Goal: Task Accomplishment & Management: Manage account settings

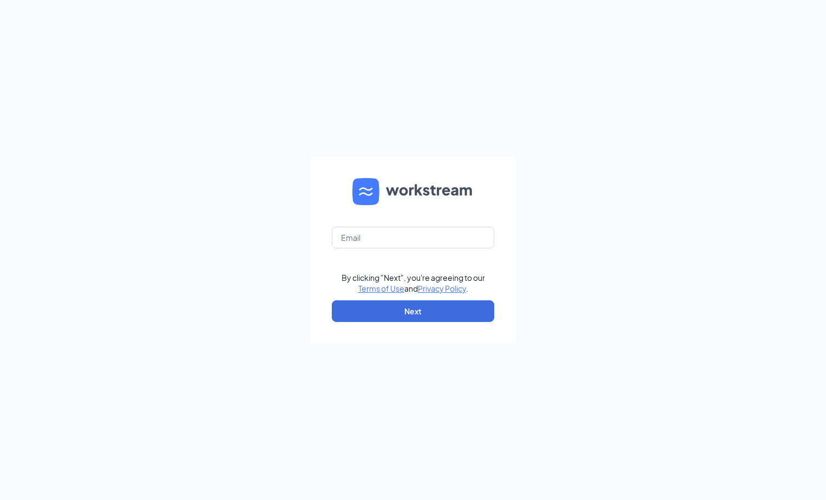
click at [416, 222] on form "By clicking "Next", you're agreeing to our Terms of Use and Privacy Policy . Ne…" at bounding box center [413, 249] width 206 height 187
click at [393, 238] on input "text" at bounding box center [413, 238] width 162 height 22
type input "[EMAIL_ADDRESS][DOMAIN_NAME]"
click at [408, 313] on button "Next" at bounding box center [413, 311] width 162 height 22
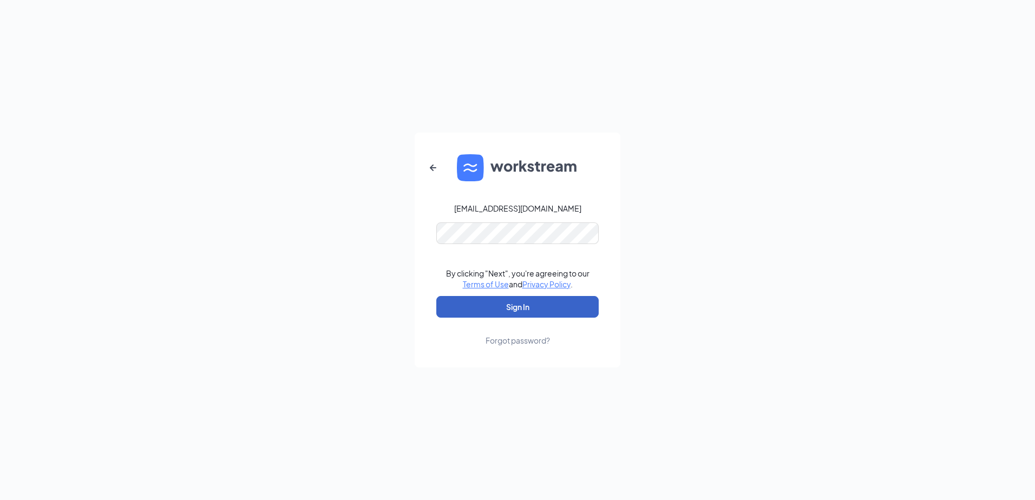
click at [508, 306] on button "Sign In" at bounding box center [517, 307] width 162 height 22
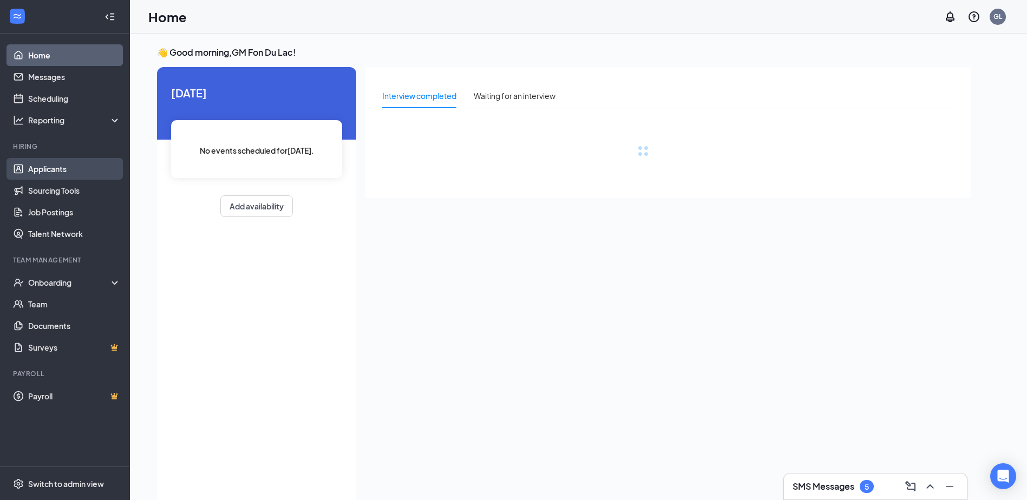
click at [48, 167] on link "Applicants" at bounding box center [74, 169] width 93 height 22
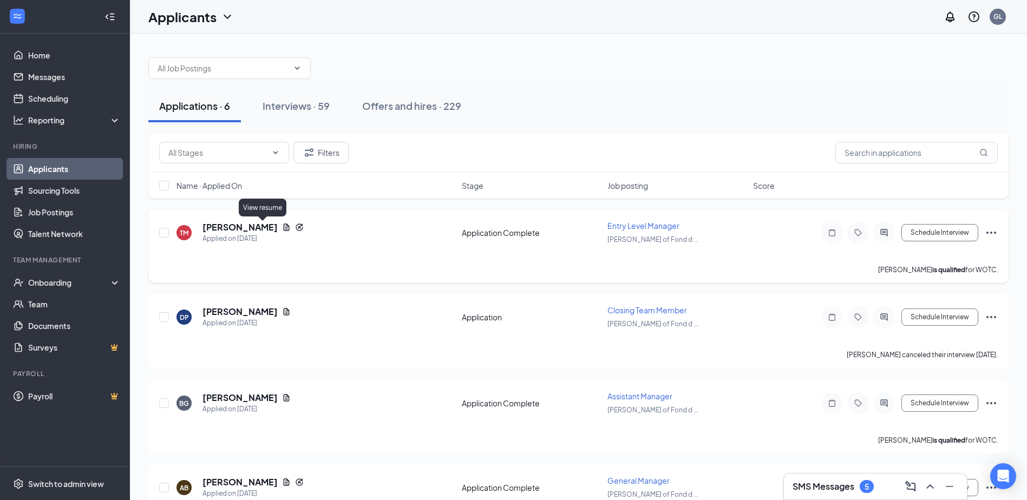
click at [284, 229] on icon "Document" at bounding box center [287, 227] width 6 height 7
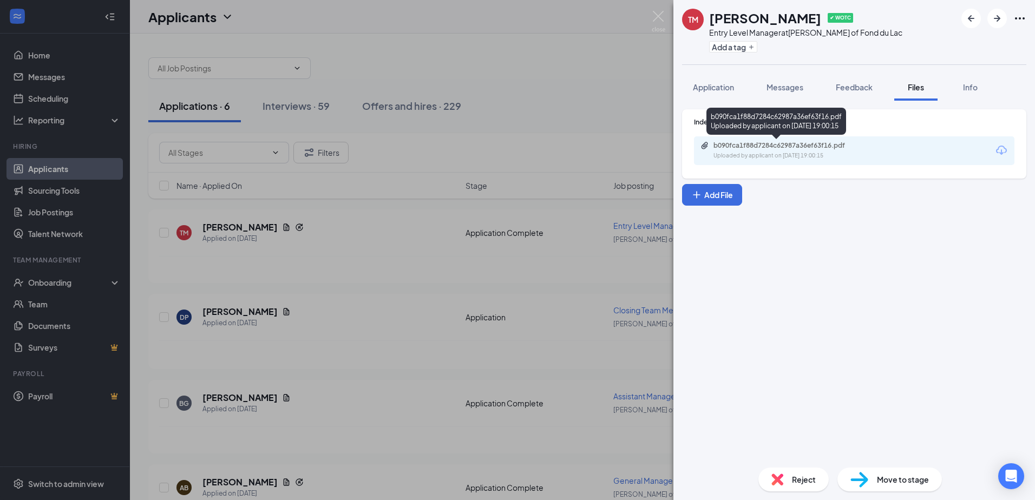
click at [767, 155] on div "Uploaded by applicant on [DATE] 19:00:15" at bounding box center [794, 156] width 162 height 9
click at [372, 245] on div "TM [PERSON_NAME] ✔ WOTC Entry Level Manager at [PERSON_NAME] of Fond du Lac Add…" at bounding box center [517, 250] width 1035 height 500
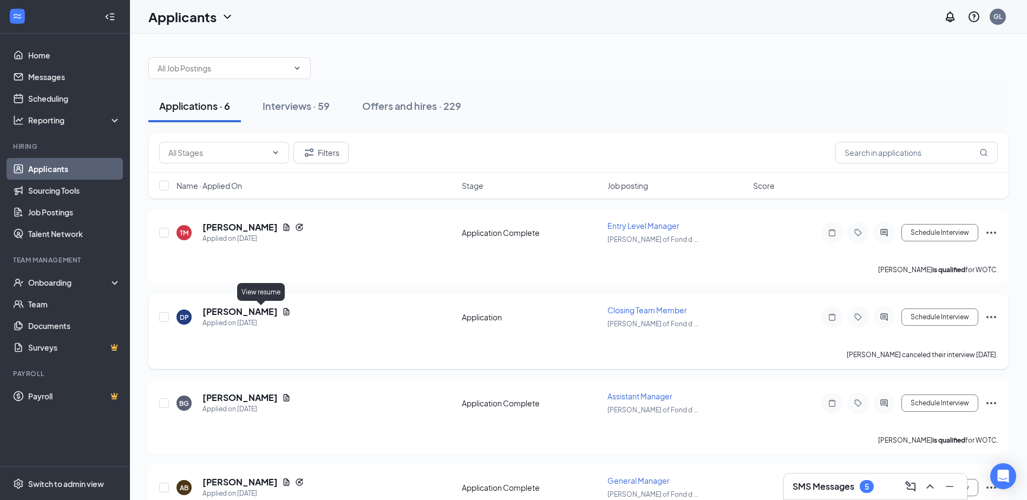
click at [282, 310] on icon "Document" at bounding box center [286, 311] width 9 height 9
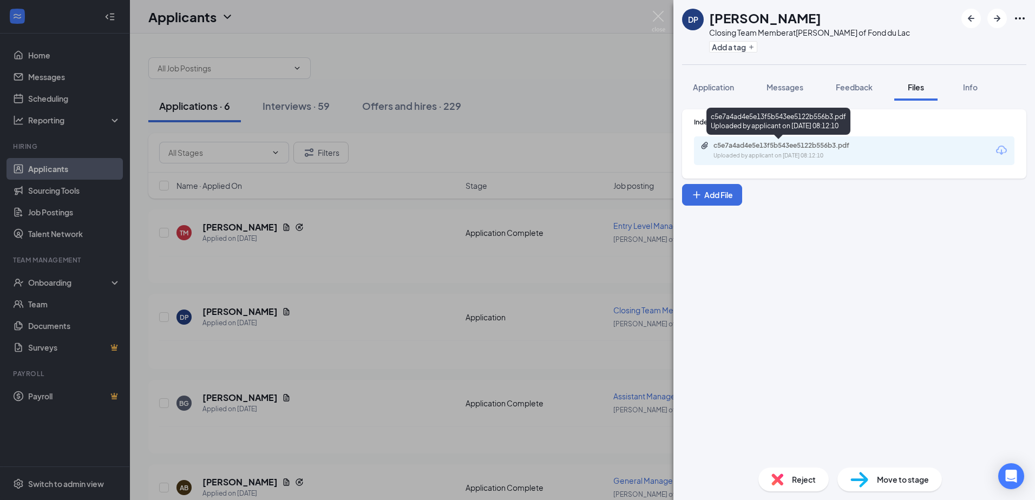
click at [771, 146] on div "c5e7a4ad4e5e13f5b543ee5122b556b3.pdf" at bounding box center [789, 145] width 152 height 9
click at [353, 316] on div "DP [PERSON_NAME] Closing Team Member at [PERSON_NAME] of Fond du Lac Add a tag …" at bounding box center [517, 250] width 1035 height 500
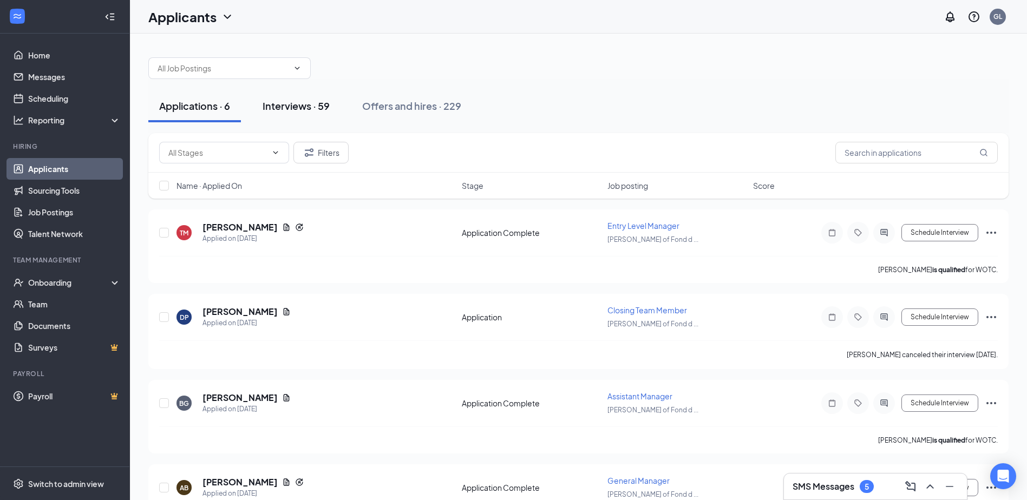
click at [308, 105] on div "Interviews · 59" at bounding box center [295, 106] width 67 height 14
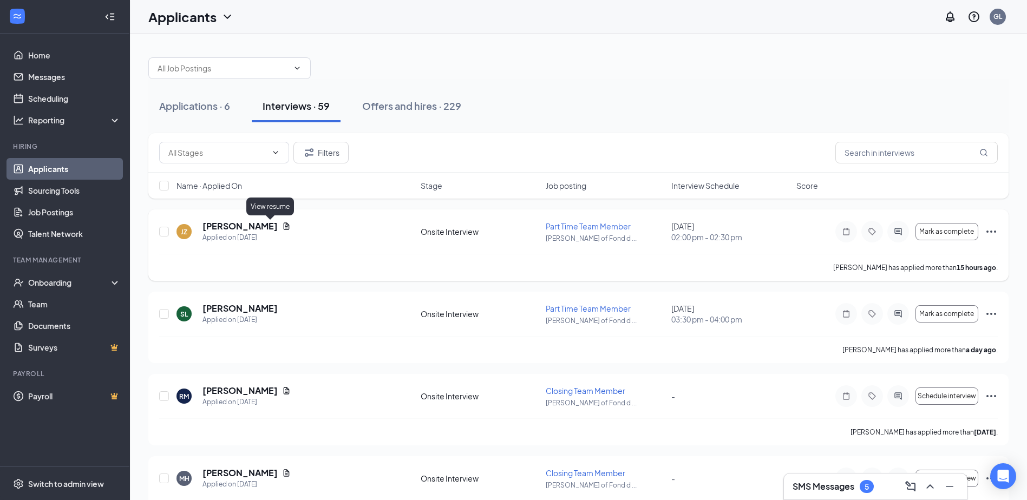
click at [282, 222] on icon "Document" at bounding box center [286, 226] width 9 height 9
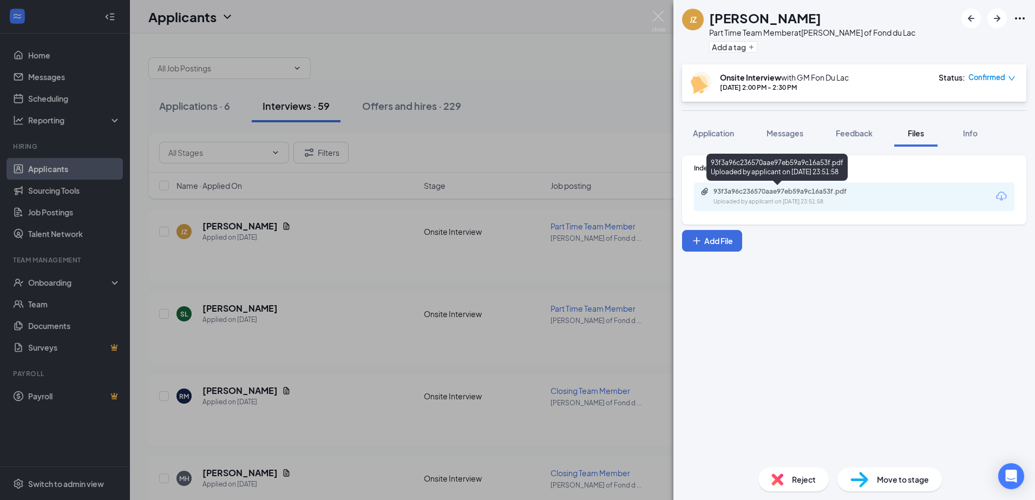
click at [793, 194] on div "93f3a96c236570aae97eb59a9c16a53f.pdf" at bounding box center [789, 191] width 152 height 9
click at [352, 259] on div "JZ [PERSON_NAME] Part Time Team Member at [PERSON_NAME] of Fond du Lac Add a ta…" at bounding box center [517, 250] width 1035 height 500
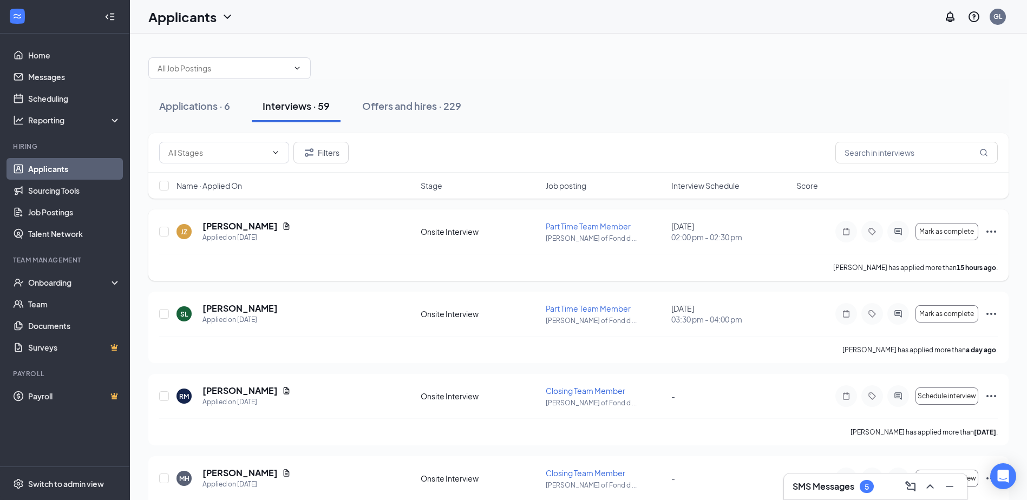
click at [335, 224] on div "JZ [PERSON_NAME] Applied on [DATE]" at bounding box center [295, 231] width 238 height 23
click at [186, 108] on div "Applications · 6" at bounding box center [194, 106] width 71 height 14
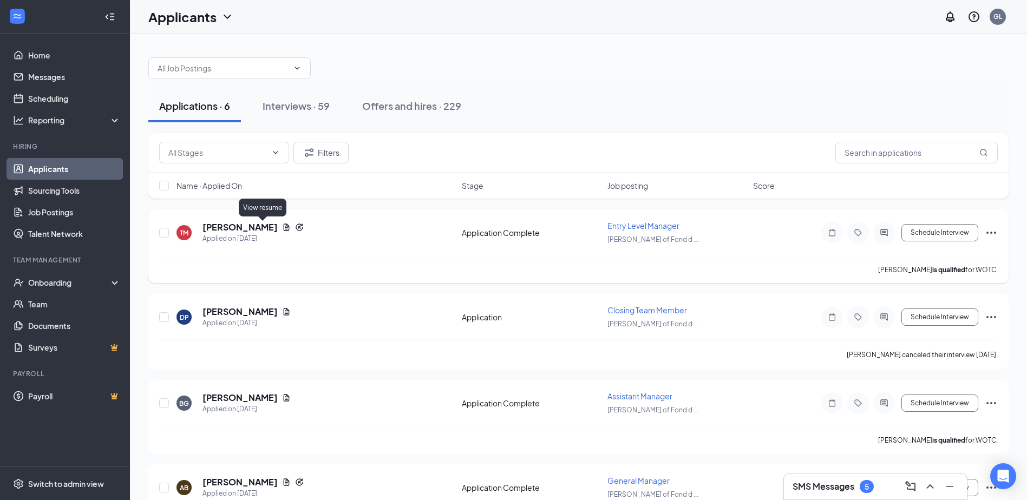
click at [284, 228] on icon "Document" at bounding box center [287, 227] width 6 height 7
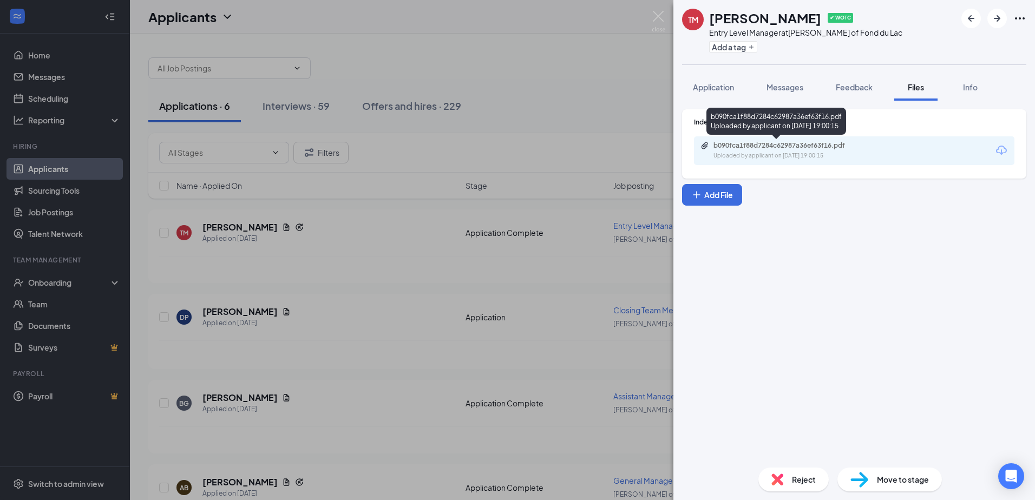
click at [764, 146] on div "b090fca1f88d7284c62987a36ef63f16.pdf" at bounding box center [789, 145] width 152 height 9
click at [659, 23] on img at bounding box center [659, 21] width 14 height 21
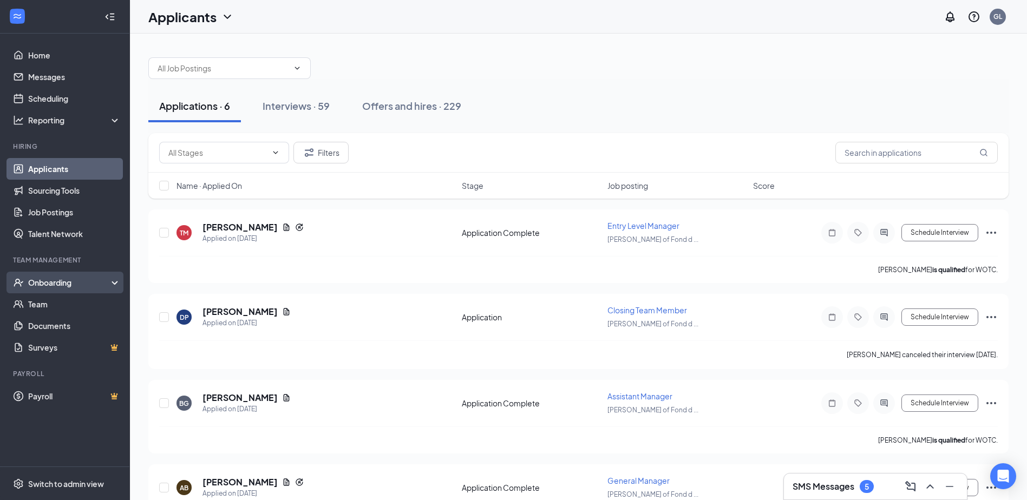
click at [61, 284] on div "Onboarding" at bounding box center [69, 282] width 83 height 11
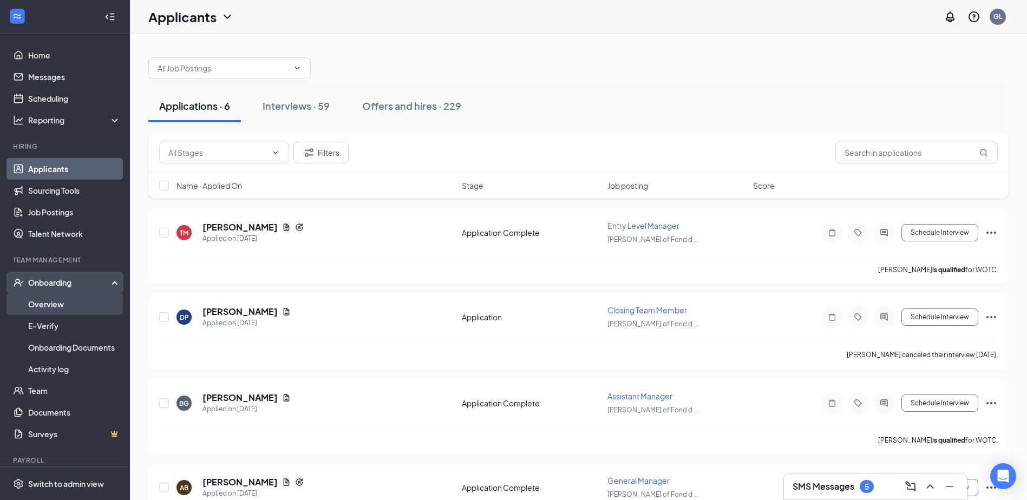
click at [64, 298] on link "Overview" at bounding box center [74, 304] width 93 height 22
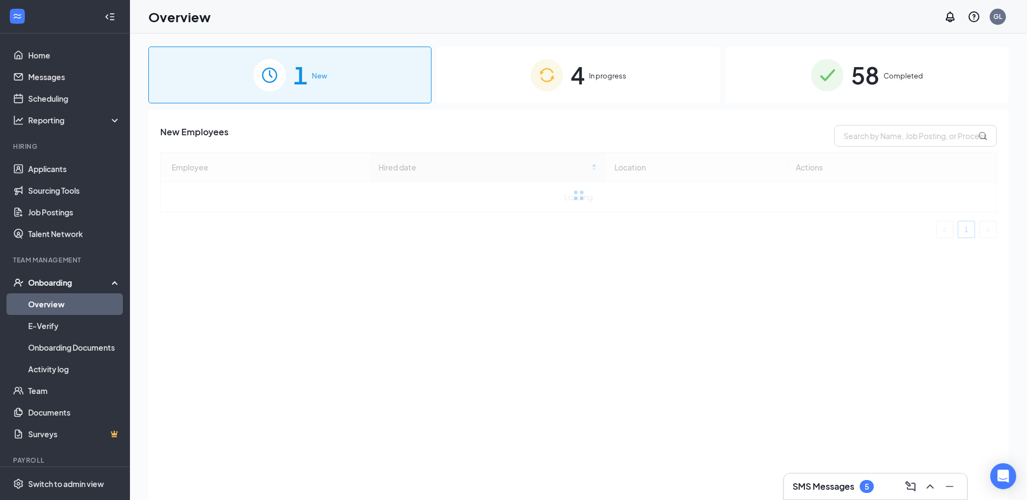
click at [570, 83] on span "4" at bounding box center [577, 74] width 14 height 37
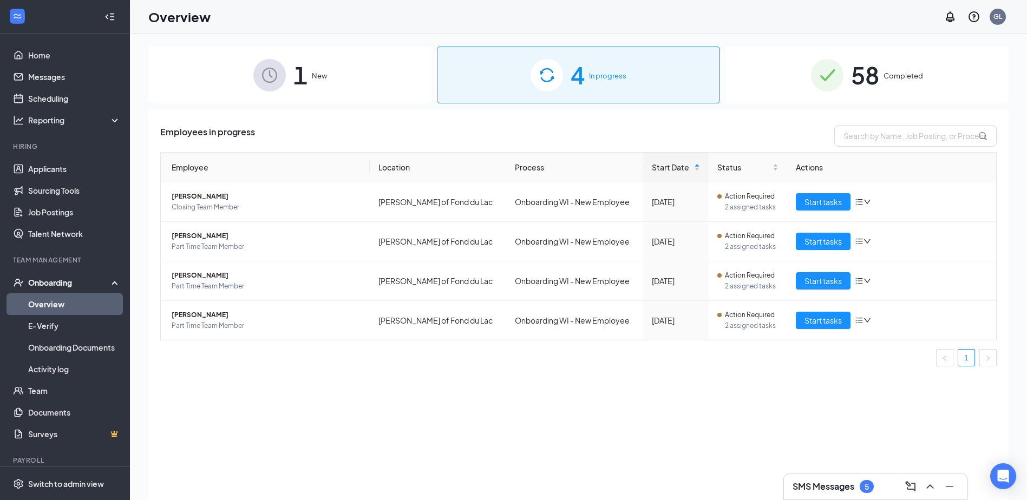
click at [350, 110] on div "Employees in progress Employee Location Process Start Date Status Actions [PERS…" at bounding box center [578, 318] width 860 height 417
click at [319, 76] on span "New" at bounding box center [319, 75] width 15 height 11
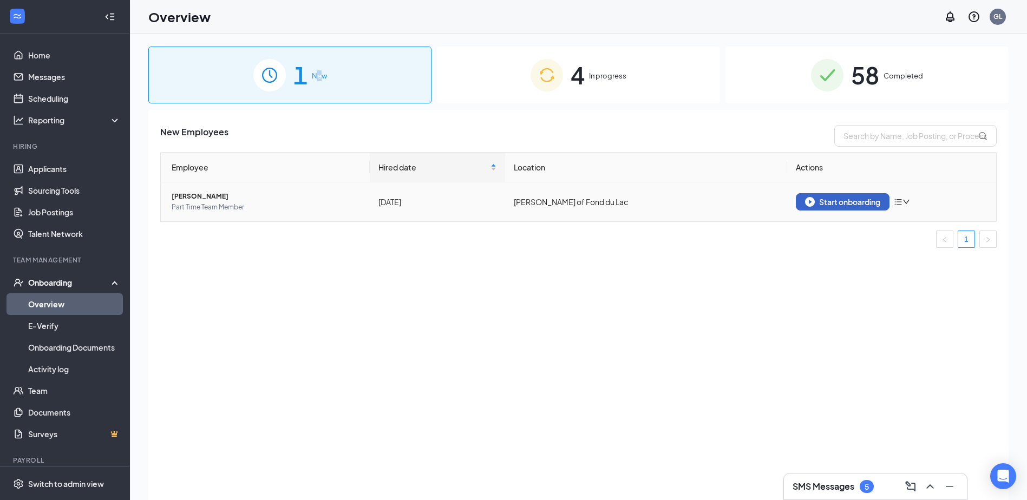
click at [812, 199] on img "button" at bounding box center [810, 202] width 10 height 10
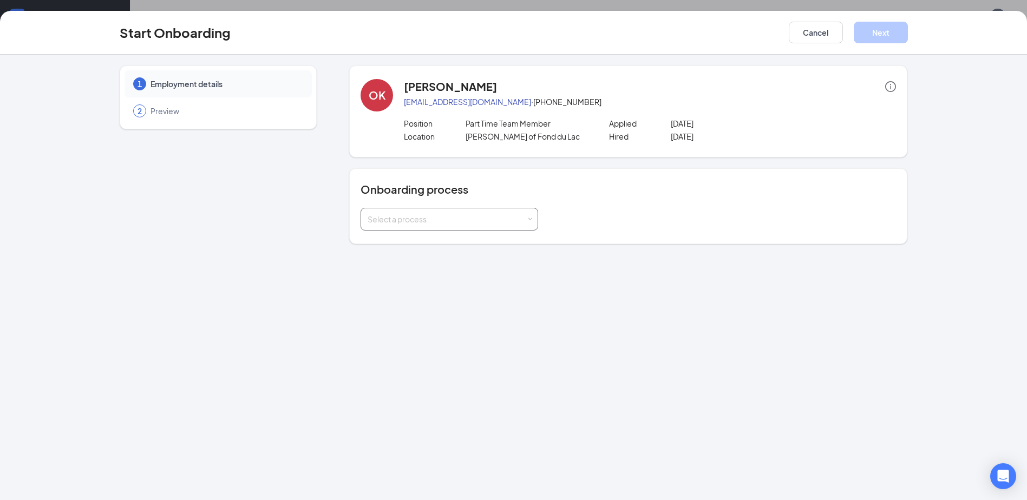
click at [500, 229] on div "Select a process" at bounding box center [448, 219] width 163 height 22
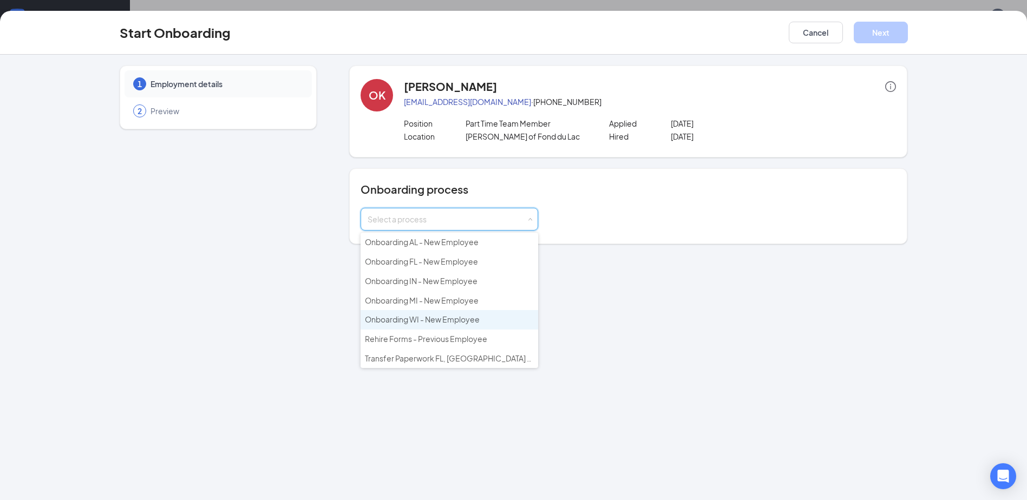
click at [455, 311] on li "Onboarding WI - New Employee" at bounding box center [449, 319] width 178 height 19
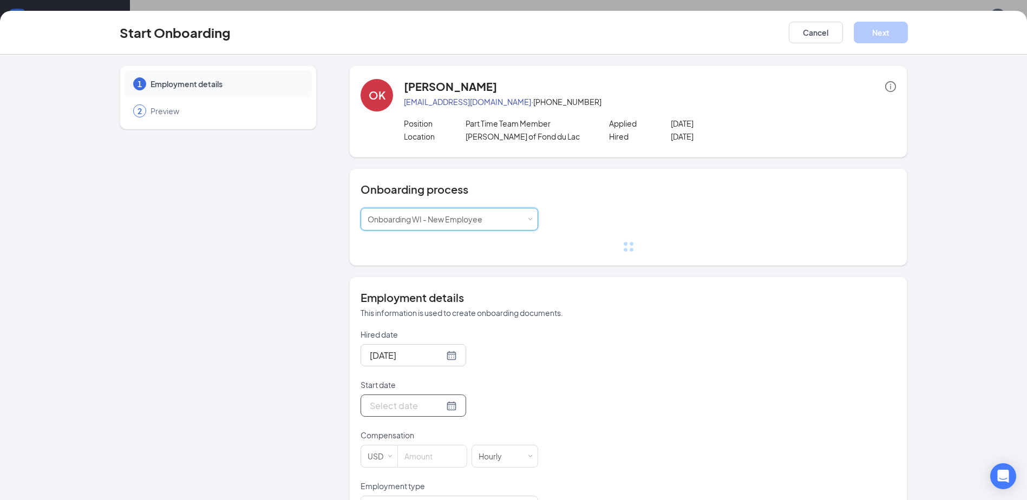
click at [439, 409] on form "Hired date [DATE] Start date Compensation USD [DEMOGRAPHIC_DATA] Employment typ…" at bounding box center [449, 506] width 178 height 354
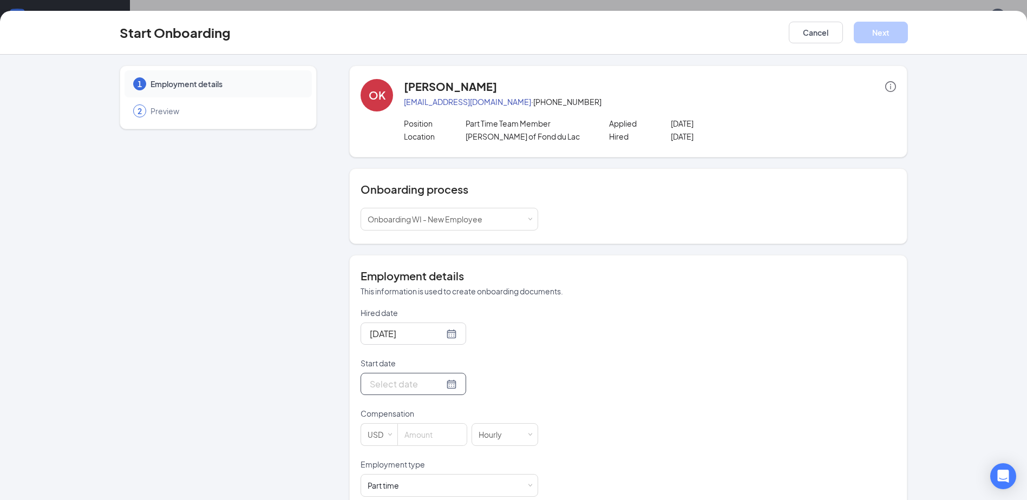
click at [435, 386] on div at bounding box center [413, 384] width 87 height 14
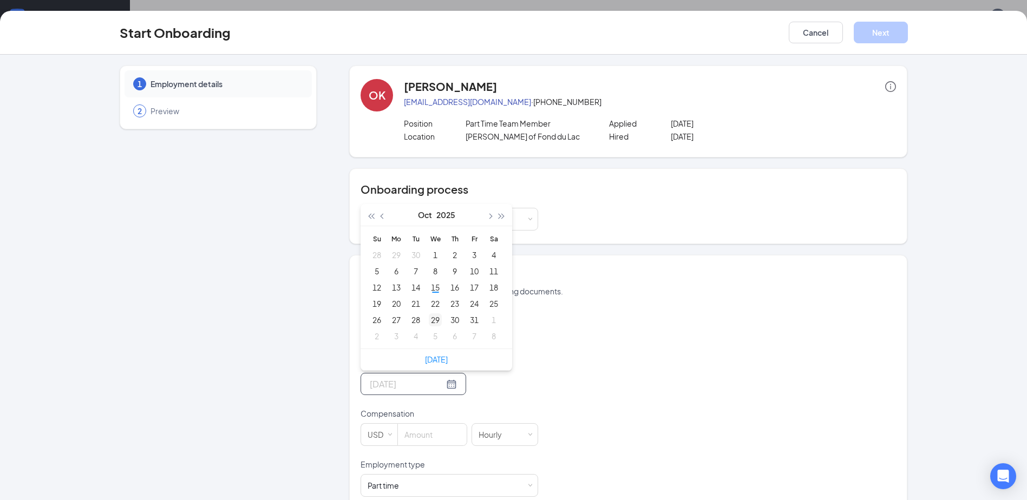
type input "[DATE]"
click at [430, 316] on div "29" at bounding box center [435, 319] width 13 height 13
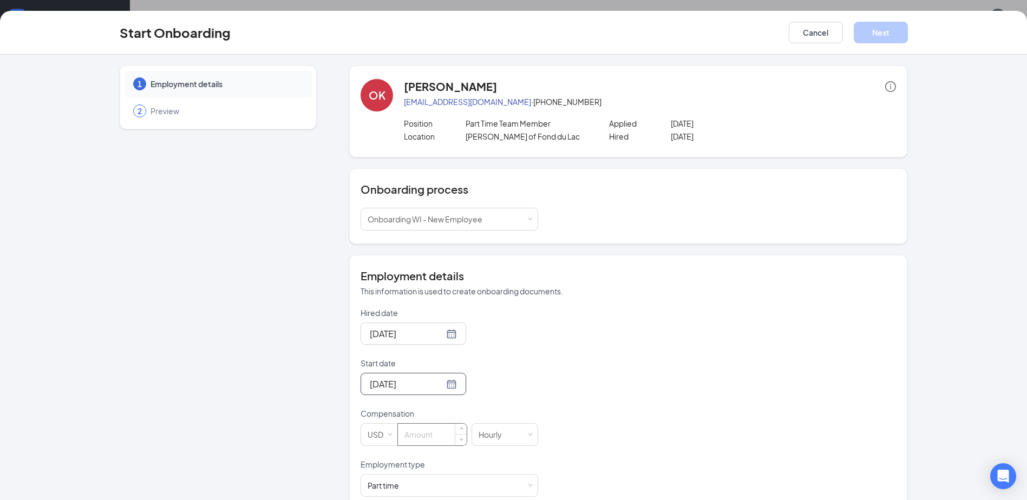
click at [429, 437] on input at bounding box center [432, 435] width 69 height 22
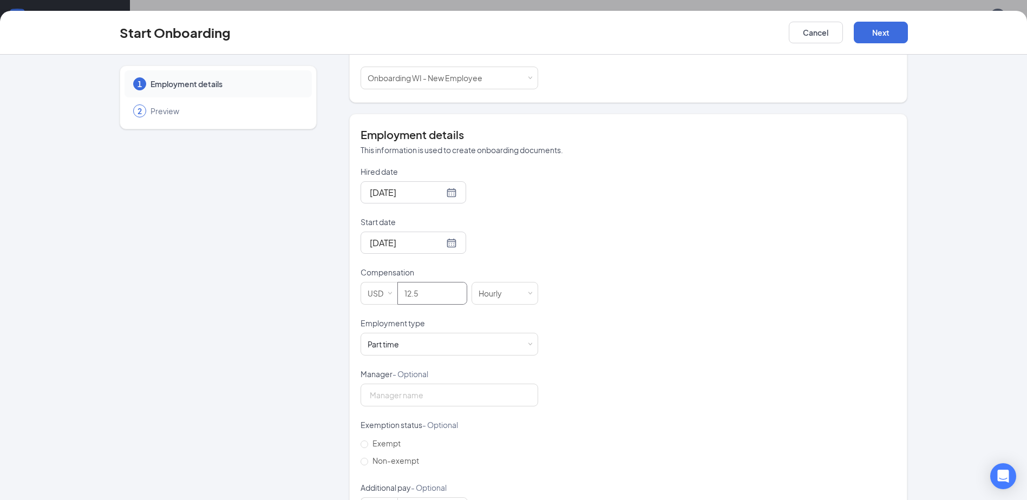
scroll to position [186, 0]
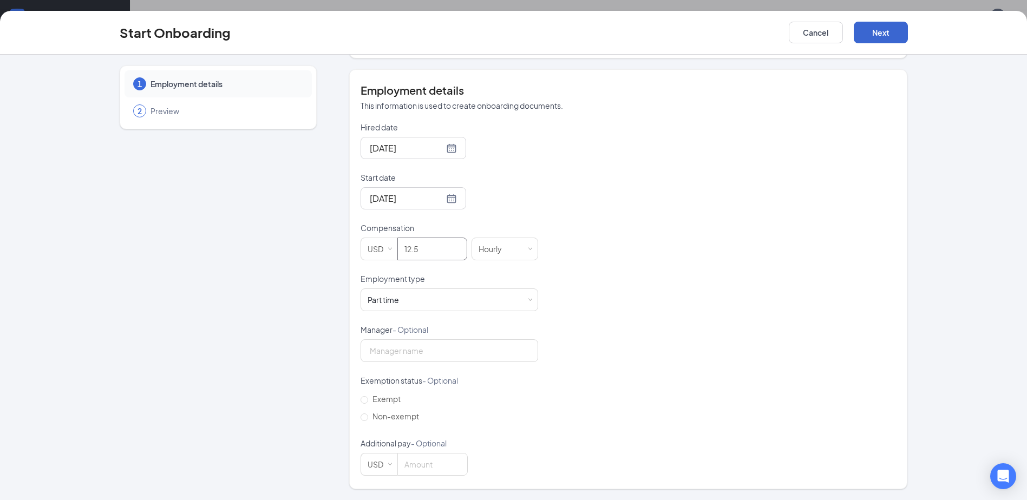
type input "12.5"
click at [889, 30] on button "Next" at bounding box center [880, 33] width 54 height 22
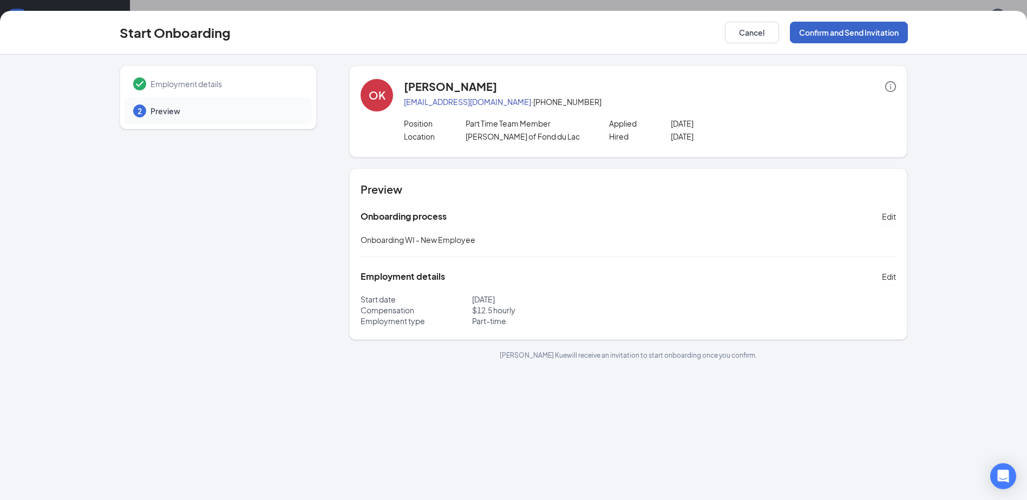
click at [856, 37] on button "Confirm and Send Invitation" at bounding box center [849, 33] width 118 height 22
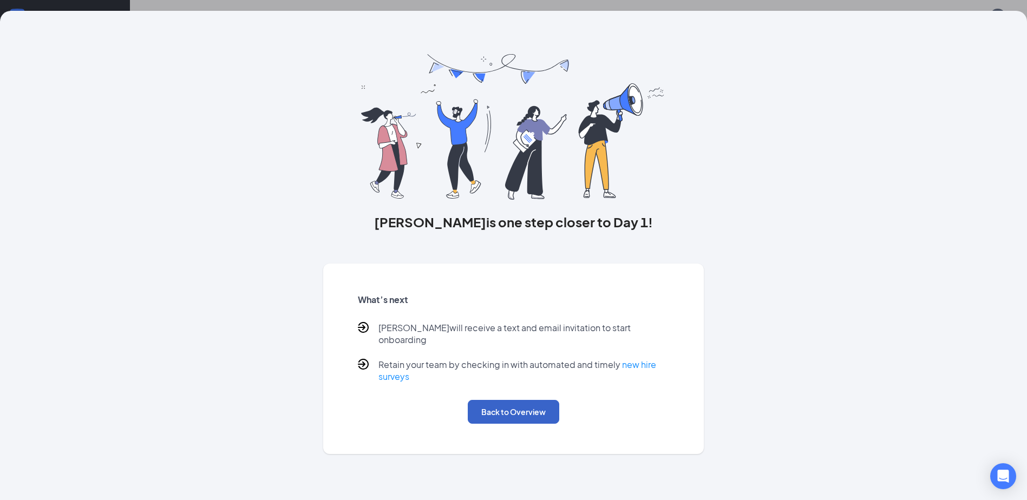
click at [549, 400] on button "Back to Overview" at bounding box center [513, 412] width 91 height 24
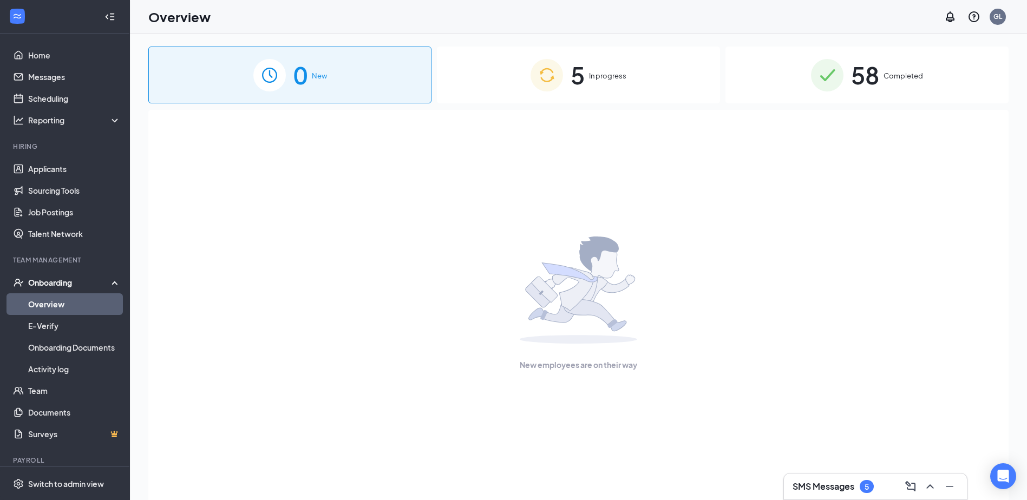
click at [794, 474] on div "SMS Messages 5" at bounding box center [875, 487] width 183 height 26
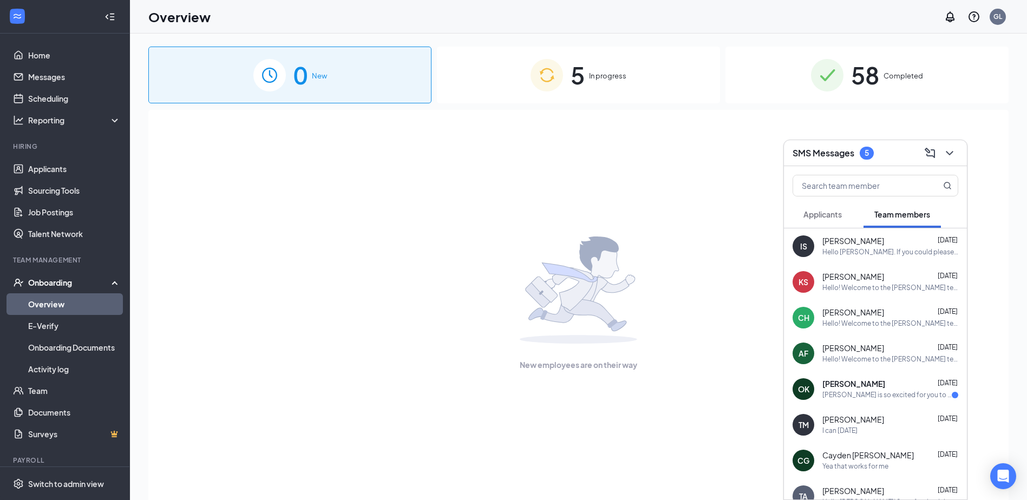
click at [865, 274] on span "[PERSON_NAME]" at bounding box center [853, 277] width 62 height 11
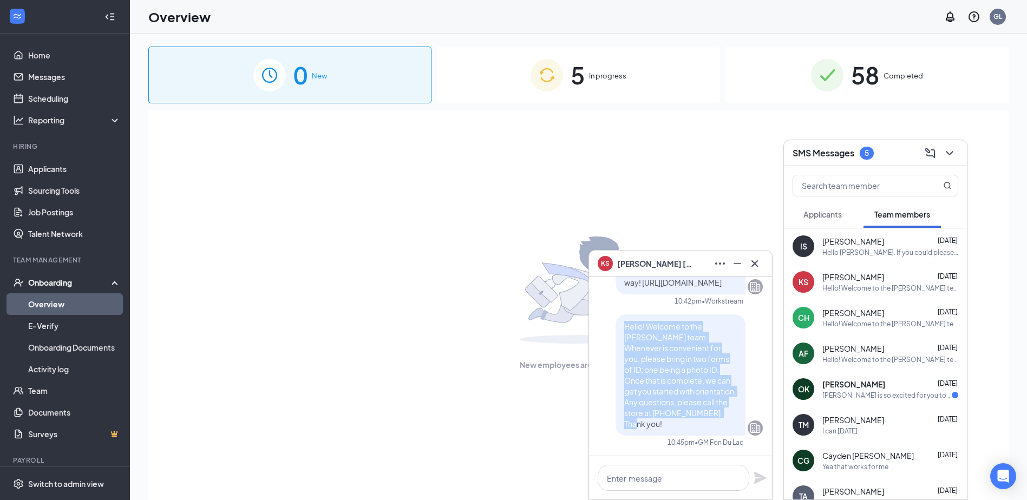
drag, startPoint x: 615, startPoint y: 336, endPoint x: 692, endPoint y: 421, distance: 114.6
click at [692, 421] on div "Hello! Welcome to the [PERSON_NAME] team. Whenever is convenient for you, pleas…" at bounding box center [680, 374] width 130 height 121
copy span "Hello! Welcome to the [PERSON_NAME] team. Whenever is convenient for you, pleas…"
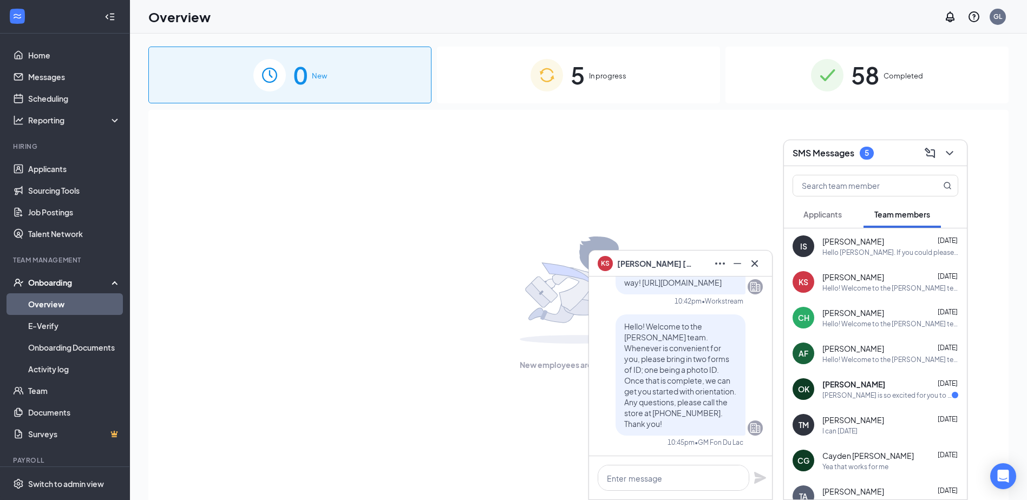
click at [857, 383] on span "[PERSON_NAME]" at bounding box center [853, 384] width 63 height 11
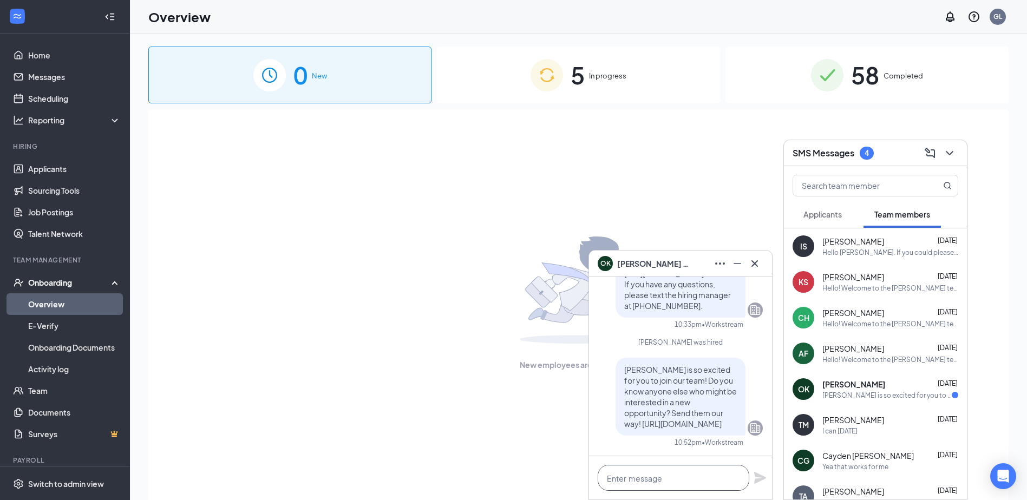
click at [640, 477] on textarea at bounding box center [674, 478] width 152 height 26
paste textarea "Hello! Welcome to the [PERSON_NAME] team. Whenever is convenient for you, pleas…"
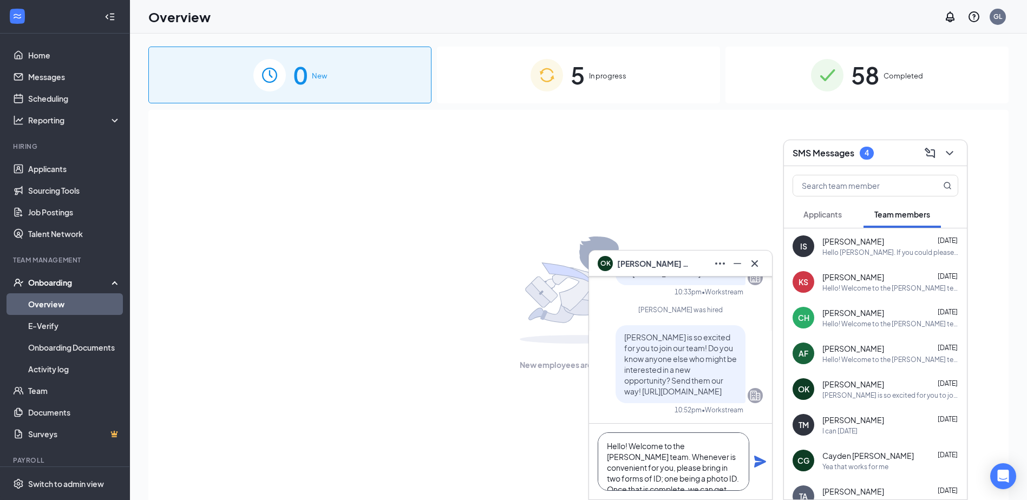
click at [687, 465] on textarea "Hello! Welcome to the [PERSON_NAME] team. Whenever is convenient for you, pleas…" at bounding box center [674, 461] width 152 height 58
type textarea "Hello! Welcome to the [PERSON_NAME] team. Whenever is convenient for you, pleas…"
click at [762, 458] on icon "Plane" at bounding box center [759, 461] width 13 height 13
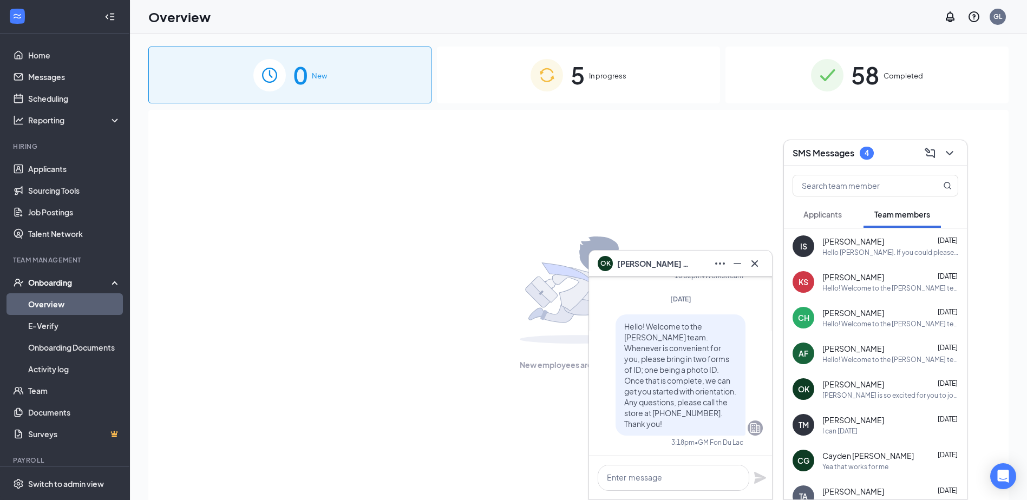
scroll to position [0, 0]
click at [758, 262] on icon "Cross" at bounding box center [754, 263] width 13 height 13
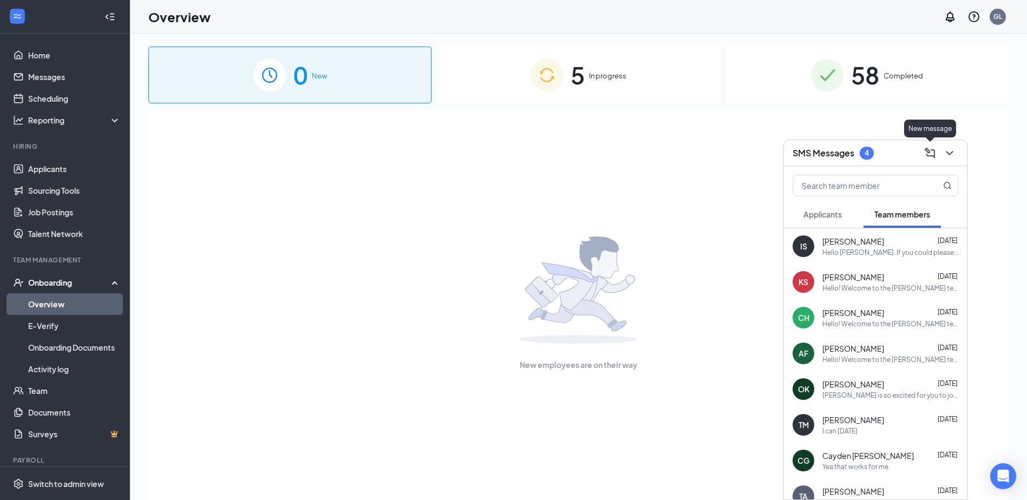
click at [945, 157] on icon "ChevronDown" at bounding box center [949, 153] width 13 height 13
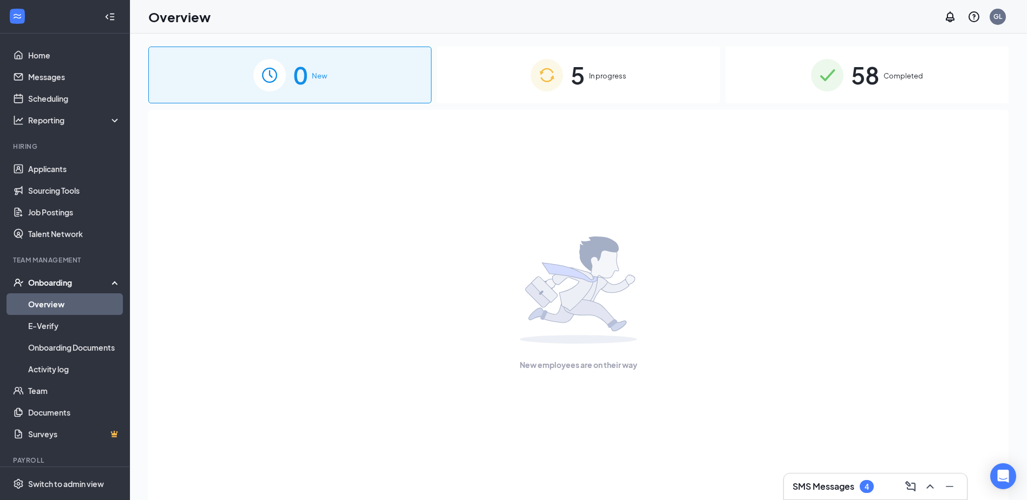
click at [634, 89] on div "5 In progress" at bounding box center [578, 75] width 283 height 57
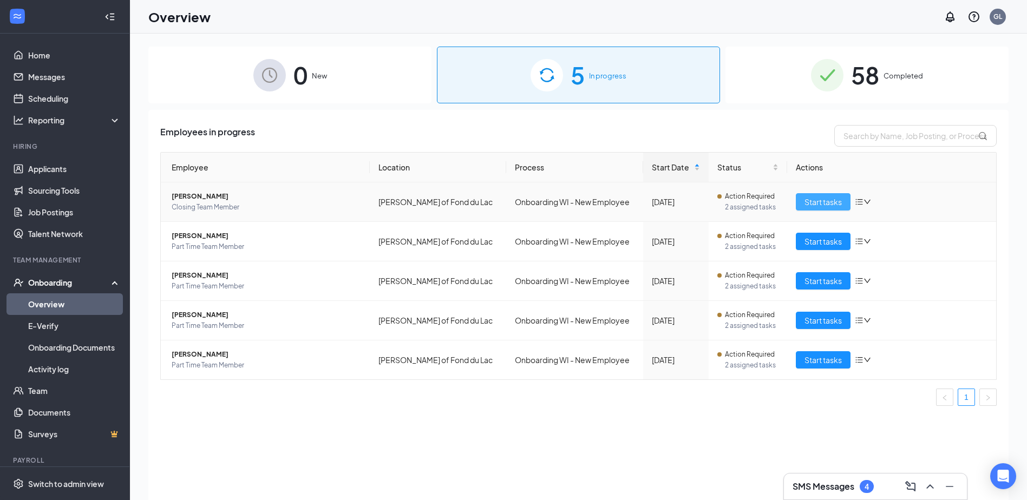
click at [800, 205] on button "Start tasks" at bounding box center [823, 201] width 55 height 17
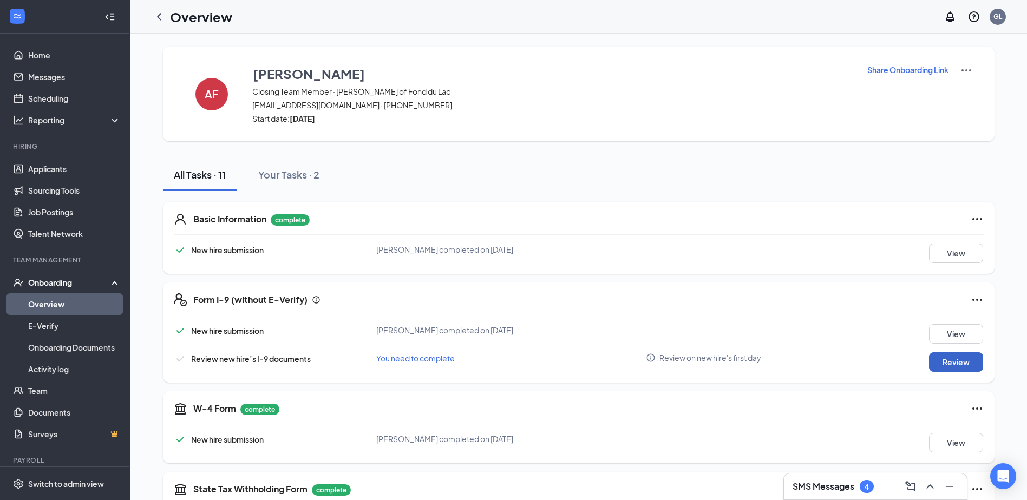
click at [939, 356] on button "Review" at bounding box center [956, 361] width 54 height 19
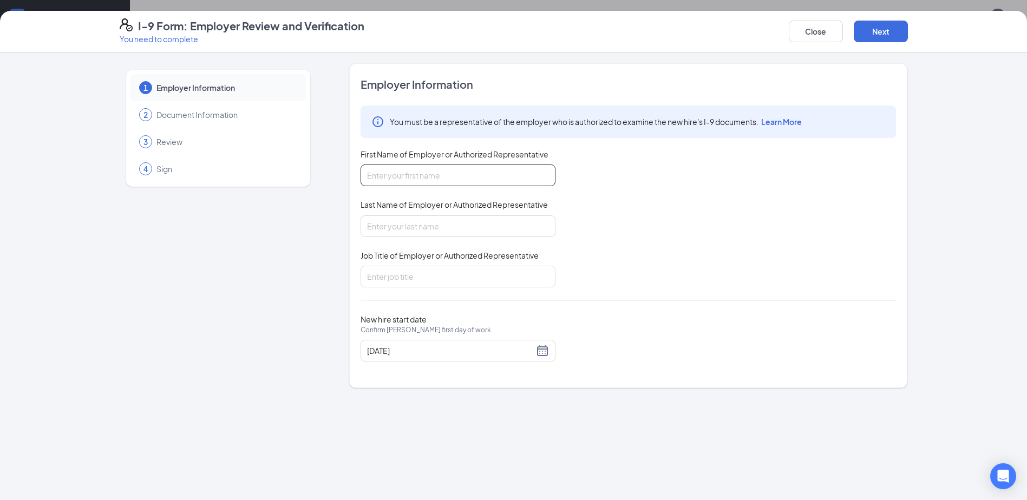
click at [426, 172] on input "First Name of Employer or Authorized Representative" at bounding box center [457, 176] width 195 height 22
type input "[PERSON_NAME]"
click at [425, 214] on div "Last Name of Employer or Authorized Representative" at bounding box center [457, 207] width 195 height 16
click at [425, 216] on input "Last Name of Employer or Authorized Representative" at bounding box center [457, 226] width 195 height 22
drag, startPoint x: 425, startPoint y: 216, endPoint x: 422, endPoint y: 231, distance: 14.4
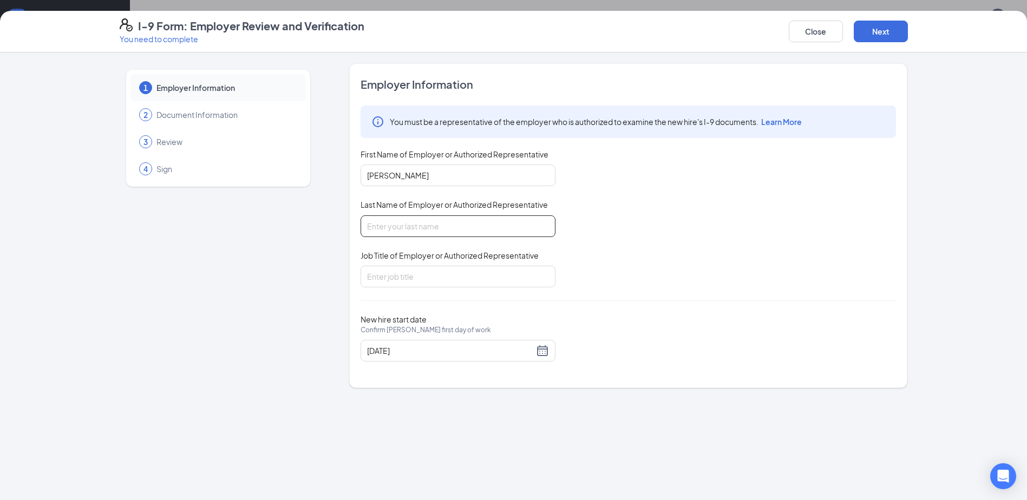
click at [422, 231] on input "Last Name of Employer or Authorized Representative" at bounding box center [457, 226] width 195 height 22
type input "Rust"
click at [413, 273] on input "Job Title of Employer or Authorized Representative" at bounding box center [457, 277] width 195 height 22
type input "General Manager"
click at [540, 353] on div "[DATE]" at bounding box center [458, 350] width 182 height 13
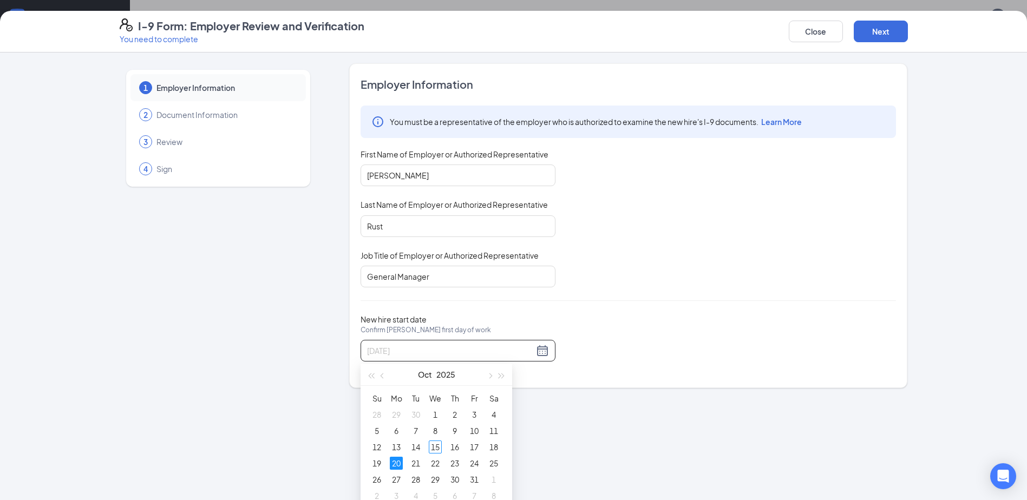
type input "[DATE]"
click at [607, 324] on div "New hire start date Confirm [PERSON_NAME] first day of work [DATE]" at bounding box center [627, 337] width 535 height 47
click at [874, 33] on button "Next" at bounding box center [880, 32] width 54 height 22
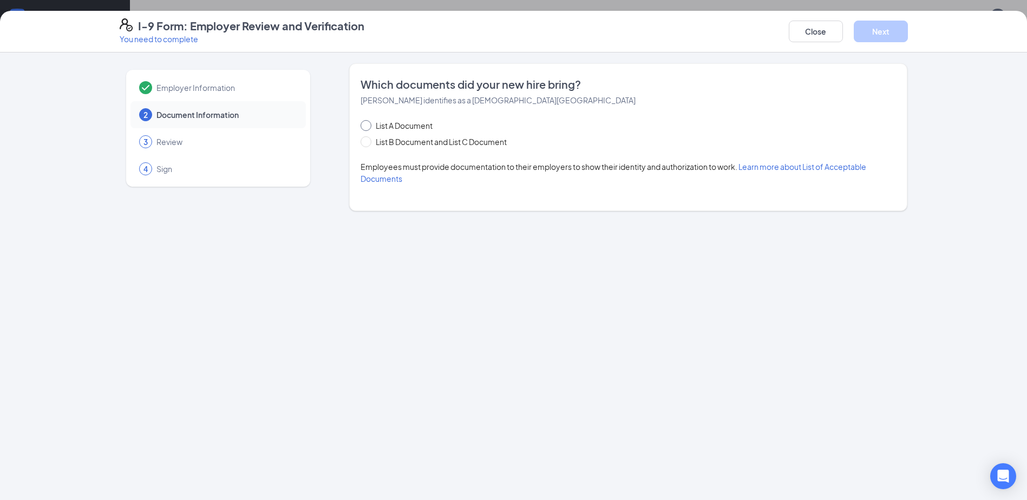
click at [405, 122] on span "List A Document" at bounding box center [403, 126] width 65 height 12
click at [368, 122] on input "List A Document" at bounding box center [364, 124] width 8 height 8
radio input "true"
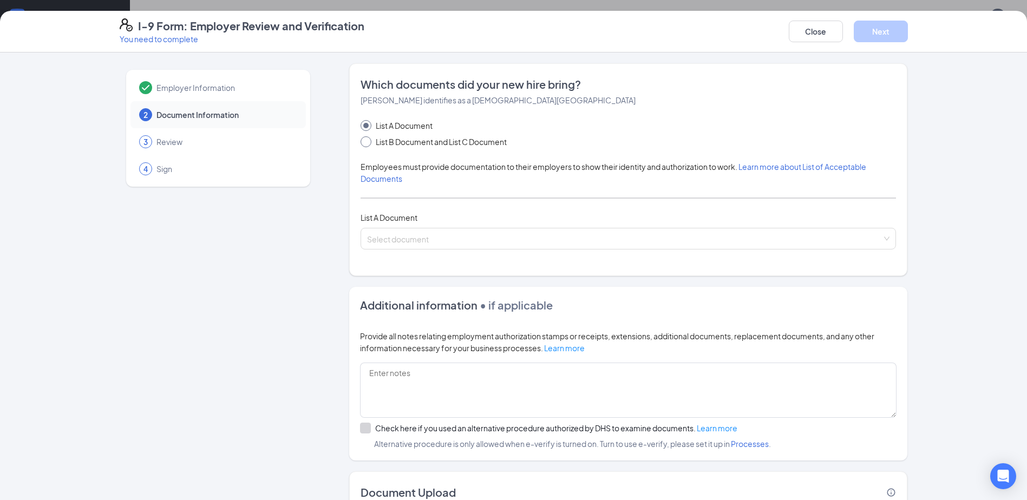
click at [408, 142] on span "List B Document and List C Document" at bounding box center [441, 142] width 140 height 12
click at [368, 142] on input "List B Document and List C Document" at bounding box center [364, 140] width 8 height 8
radio input "true"
radio input "false"
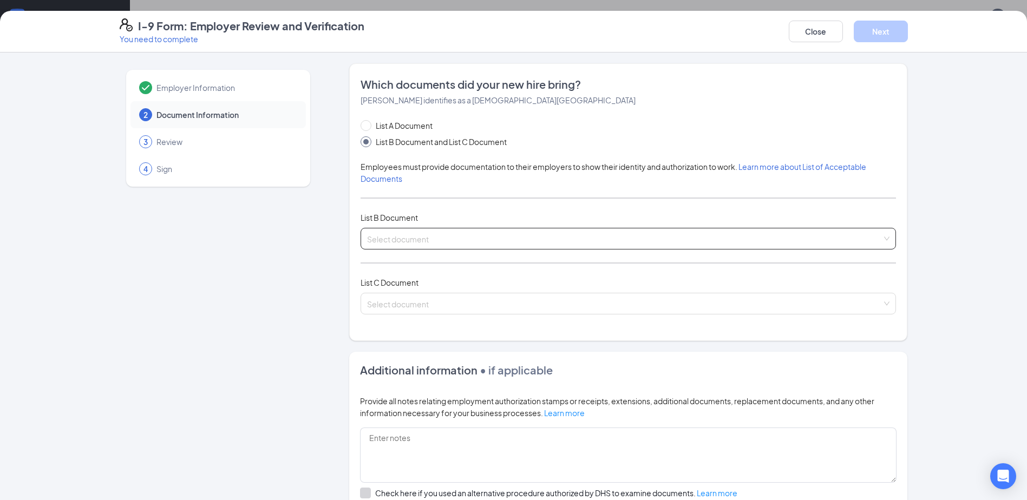
click at [404, 237] on input "search" at bounding box center [624, 236] width 515 height 16
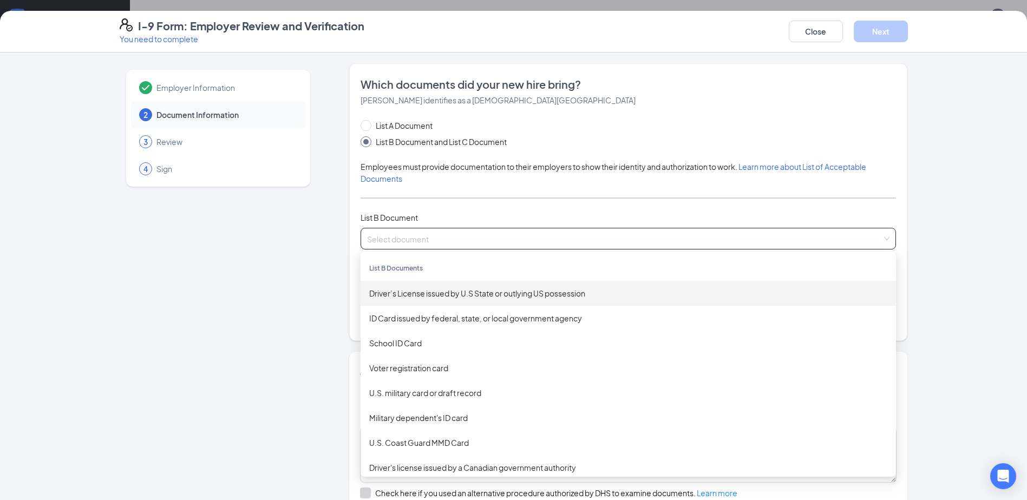
click at [425, 294] on div "Driver’s License issued by U.S State or outlying US possession" at bounding box center [628, 293] width 518 height 12
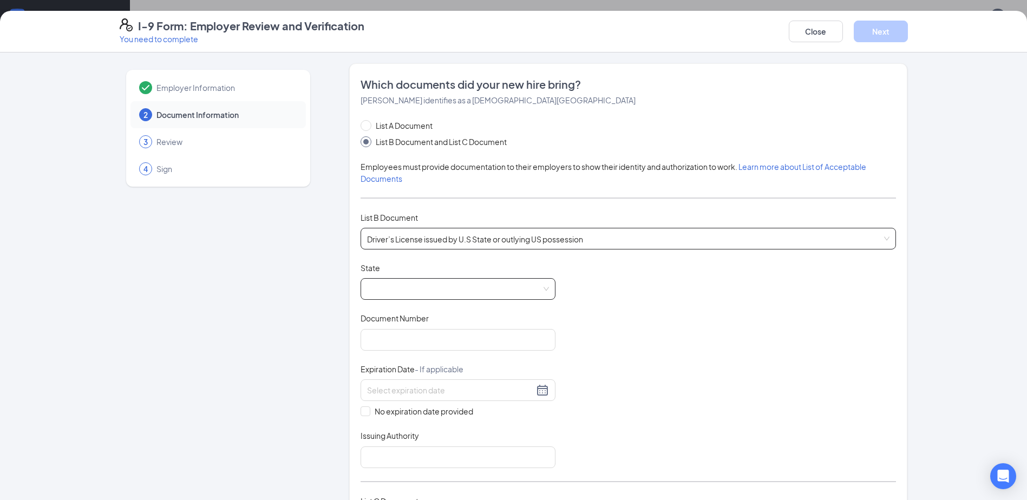
click at [413, 281] on span at bounding box center [458, 289] width 182 height 21
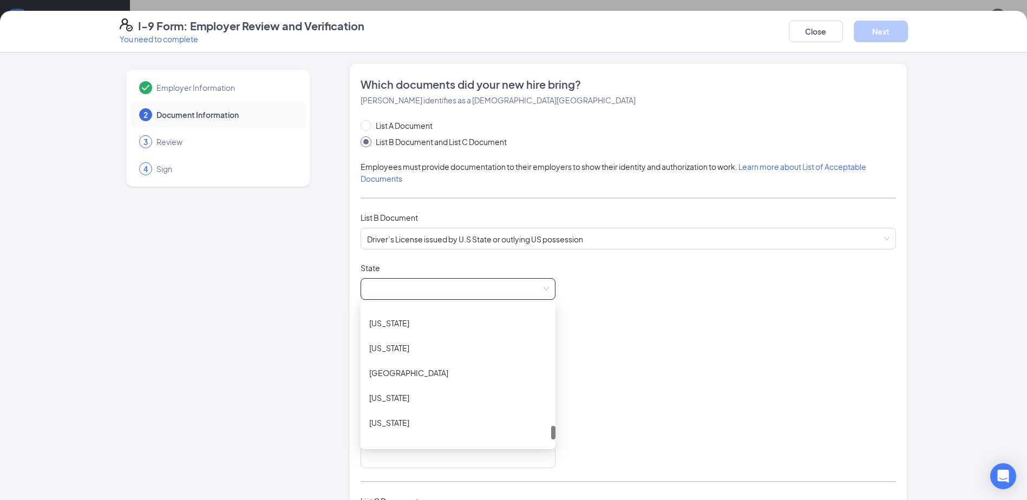
scroll to position [1256, 0]
click at [406, 402] on div "[US_STATE]" at bounding box center [458, 408] width 178 height 12
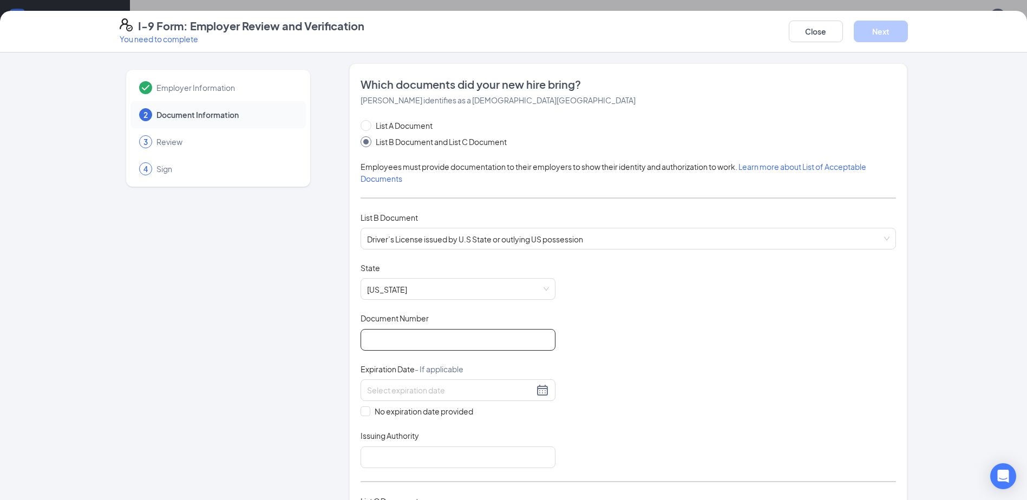
click at [420, 334] on input "Document Number" at bounding box center [457, 340] width 195 height 22
type input "F300-0059-7121-03"
click at [393, 390] on input at bounding box center [450, 390] width 167 height 12
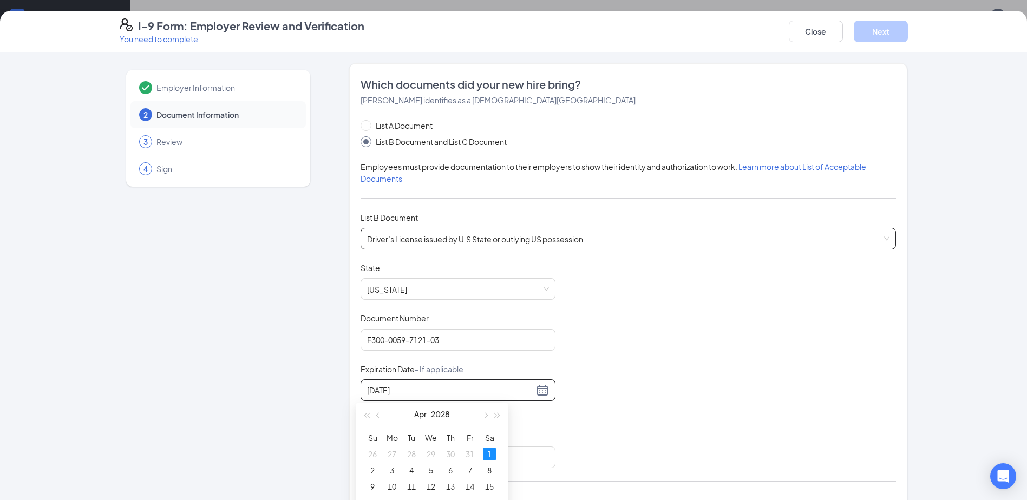
type input "[DATE]"
click at [443, 236] on div "List A Document List B Document and List C Document Employees must provide docu…" at bounding box center [627, 333] width 535 height 426
click at [449, 377] on div "Expiration Date - If applicable" at bounding box center [457, 372] width 195 height 16
click at [443, 391] on input at bounding box center [450, 390] width 167 height 12
click at [487, 451] on div "1" at bounding box center [489, 454] width 13 height 13
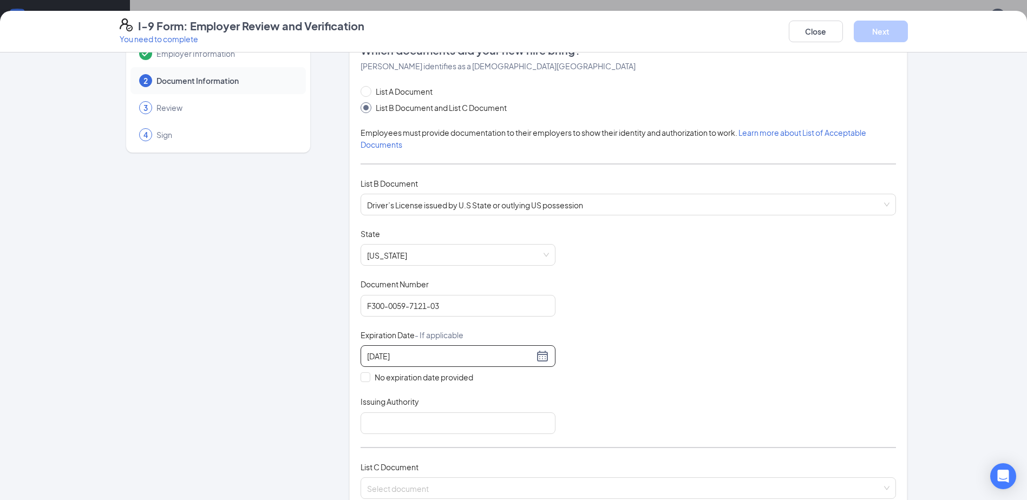
scroll to position [162, 0]
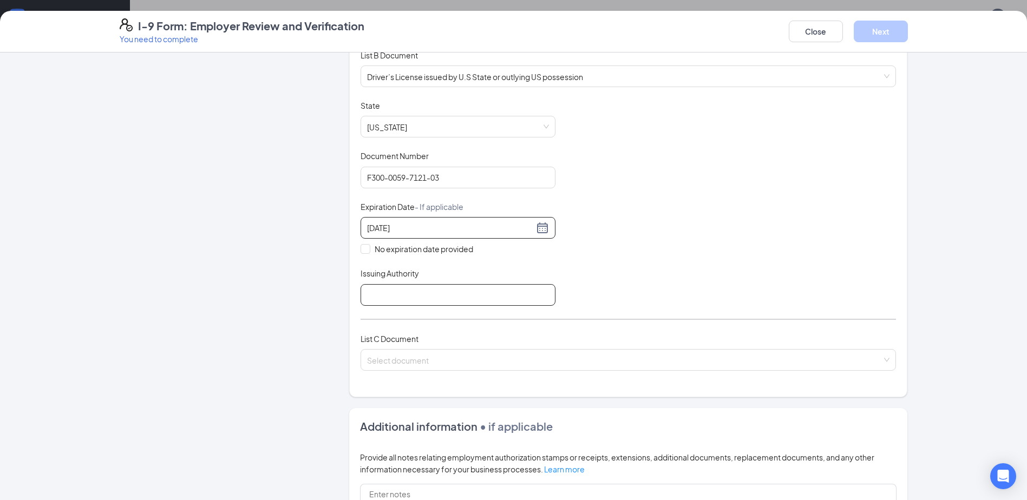
type input "[DATE]"
click at [395, 295] on input "Issuing Authority" at bounding box center [457, 295] width 195 height 22
type input "WI DMV"
click at [413, 359] on input "search" at bounding box center [624, 358] width 515 height 16
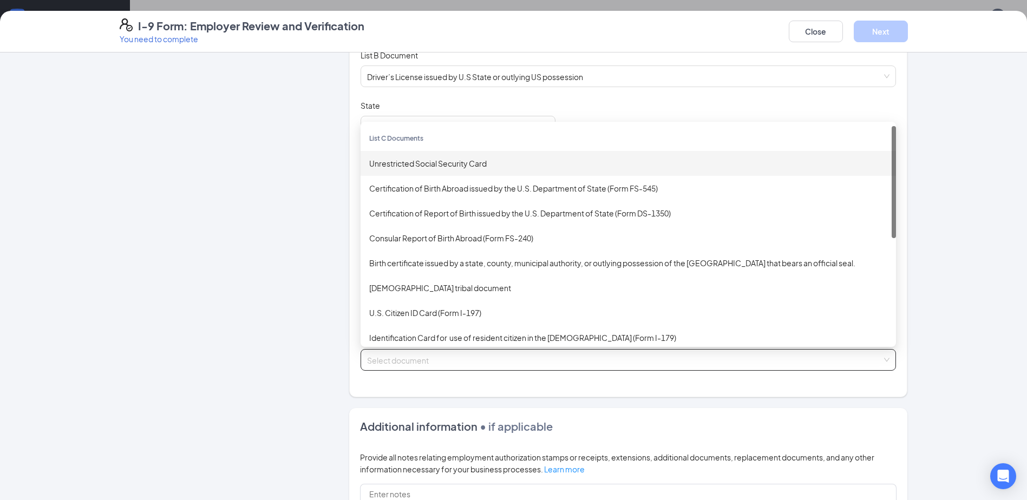
click at [397, 163] on div "Unrestricted Social Security Card" at bounding box center [628, 163] width 518 height 12
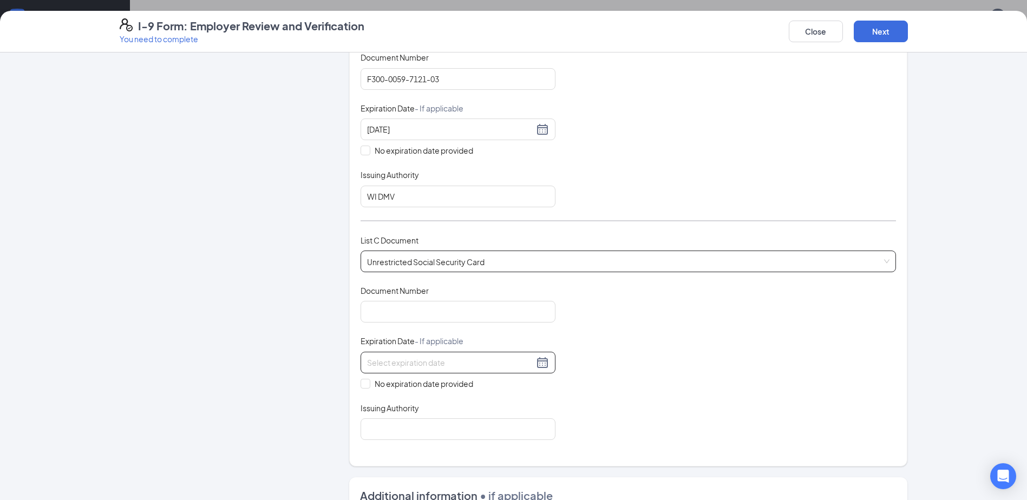
scroll to position [271, 0]
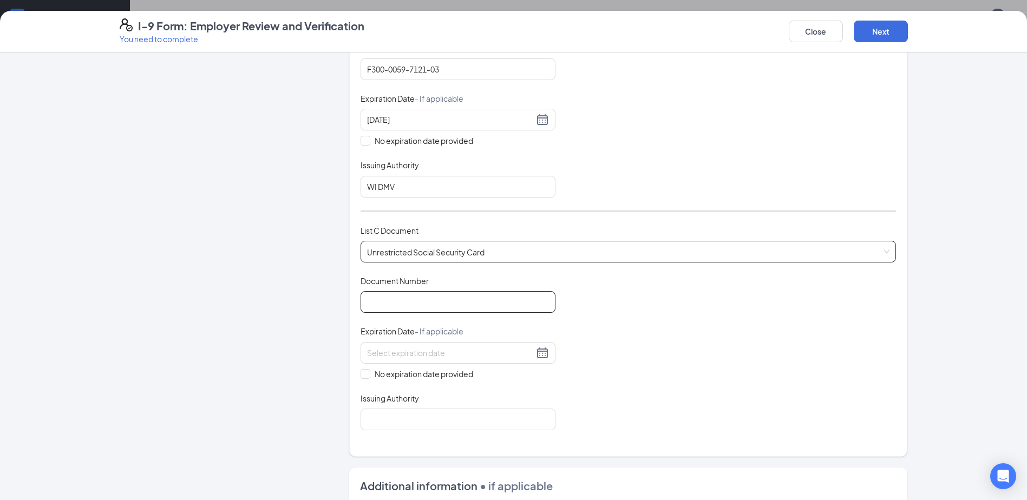
click at [406, 298] on input "Document Number" at bounding box center [457, 302] width 195 height 22
type input "387175352"
click at [363, 369] on input "No expiration date provided" at bounding box center [364, 373] width 8 height 8
checkbox input "true"
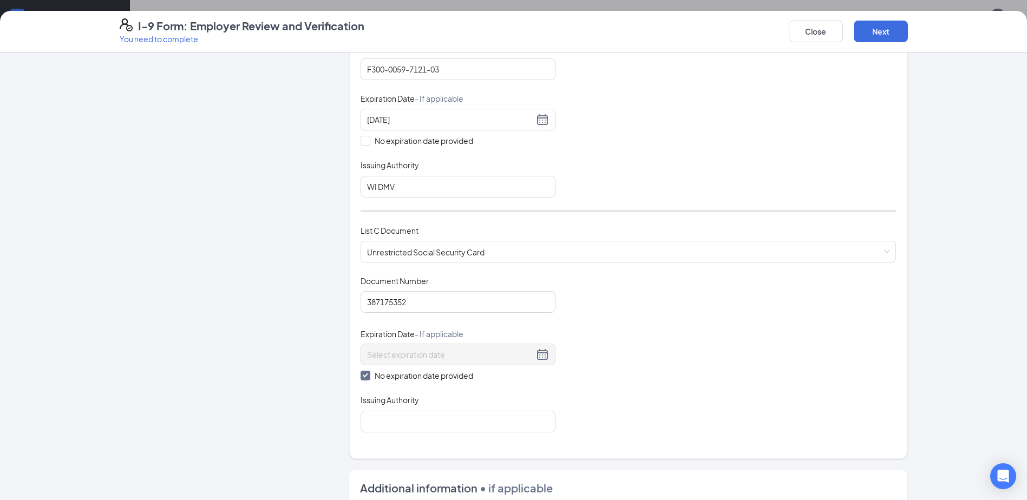
click at [430, 433] on div "Which documents did your new hire bring? [PERSON_NAME] identifies as a [DEMOGRA…" at bounding box center [627, 125] width 535 height 639
click at [430, 427] on input "Issuing Authority" at bounding box center [457, 422] width 195 height 22
type input "[US_STATE] of Public Vital Records"
click at [871, 40] on button "Next" at bounding box center [880, 32] width 54 height 22
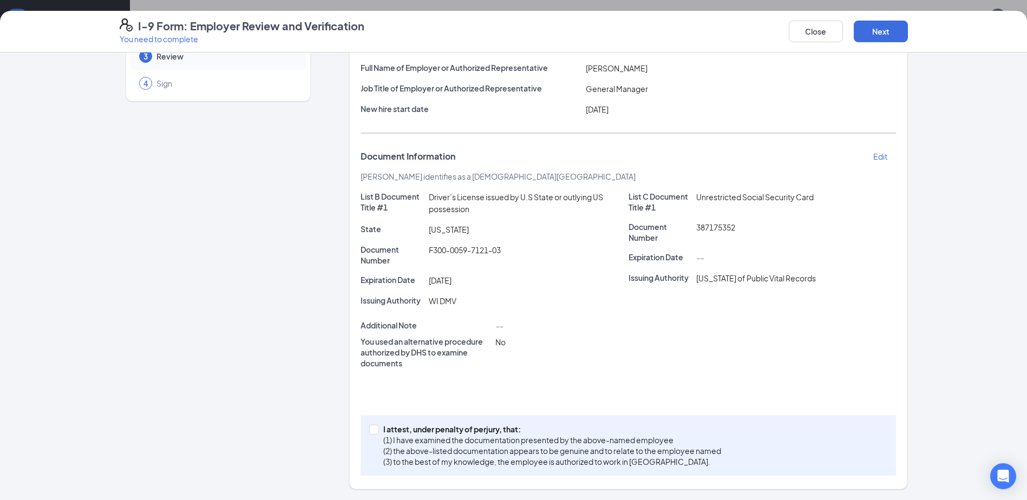
click at [375, 421] on div "I attest, under penalty of [PERSON_NAME], that: (1) I have examined the documen…" at bounding box center [627, 445] width 535 height 61
click at [369, 434] on span at bounding box center [374, 430] width 10 height 10
click at [369, 432] on input "I attest, under penalty of [PERSON_NAME], that: (1) I have examined the documen…" at bounding box center [373, 429] width 8 height 8
checkbox input "true"
click at [857, 34] on button "Next" at bounding box center [880, 32] width 54 height 22
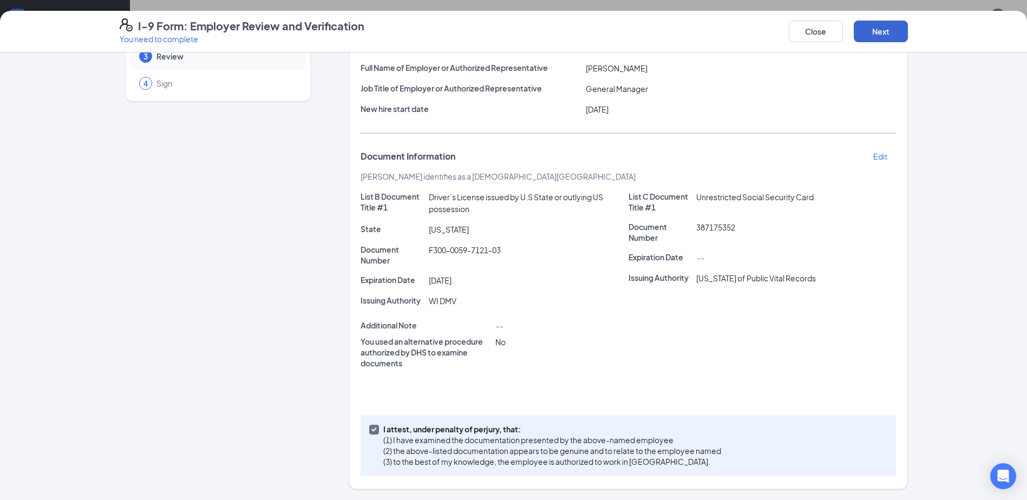
scroll to position [0, 0]
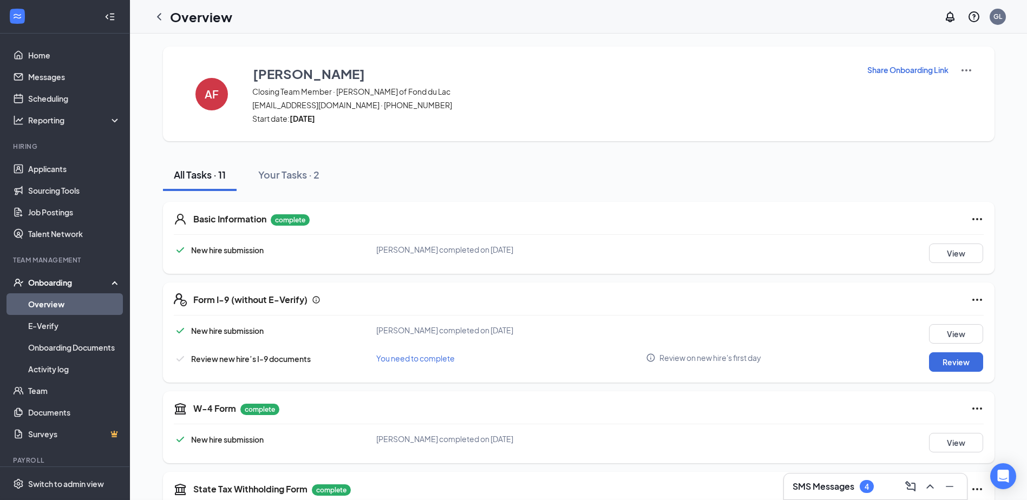
click at [523, 157] on div "I-9 Form: Employer Review and Verification You need to complete Close Employer …" at bounding box center [513, 250] width 1027 height 500
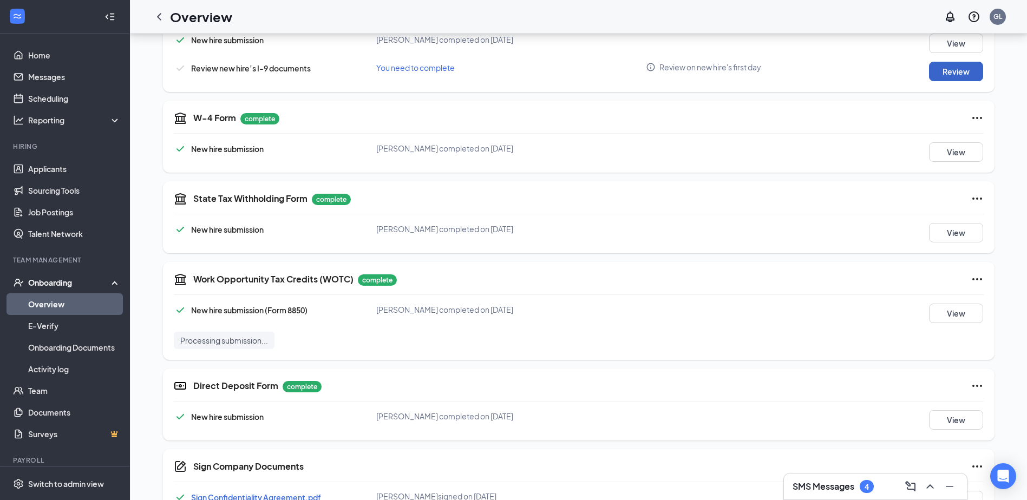
scroll to position [409, 0]
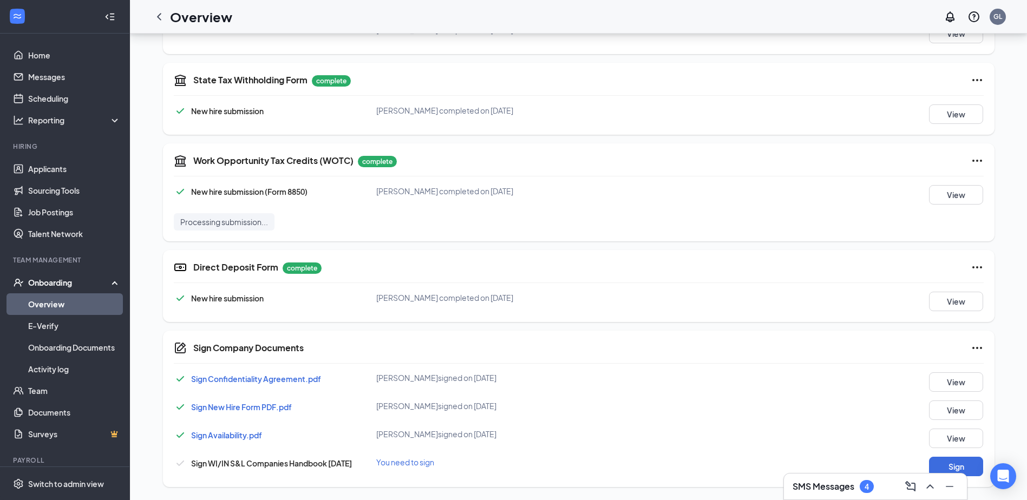
click at [924, 461] on div "Sign" at bounding box center [932, 466] width 101 height 19
click at [941, 460] on button "Sign" at bounding box center [956, 466] width 54 height 19
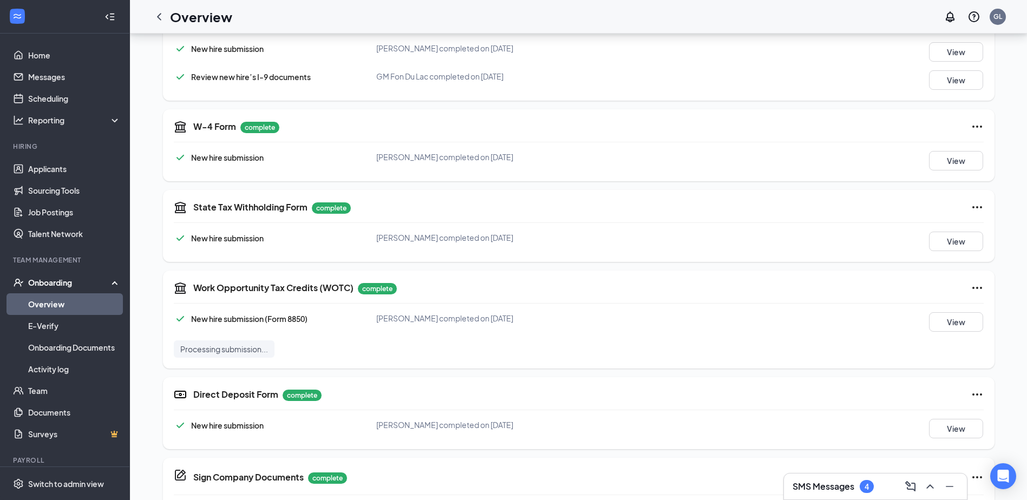
scroll to position [0, 0]
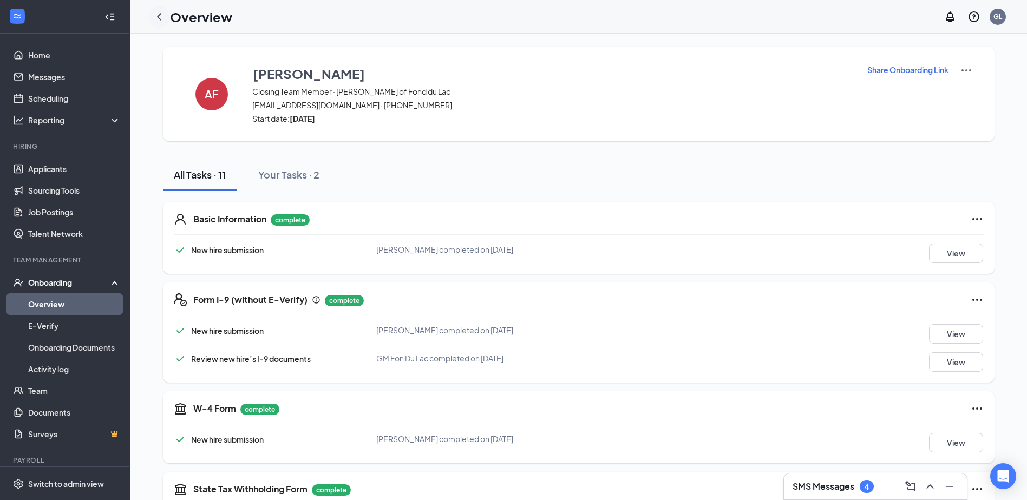
click at [160, 19] on icon "ChevronLeft" at bounding box center [159, 16] width 4 height 7
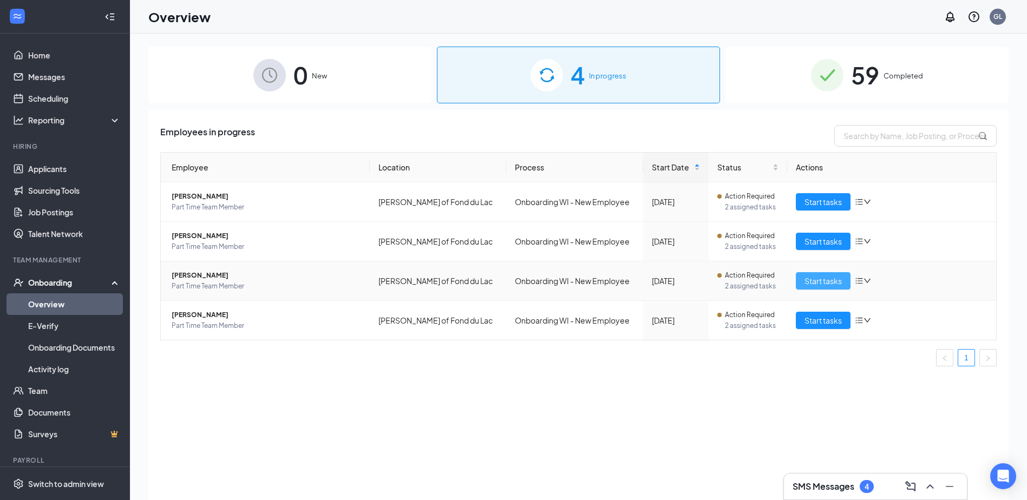
click at [812, 278] on span "Start tasks" at bounding box center [822, 281] width 37 height 12
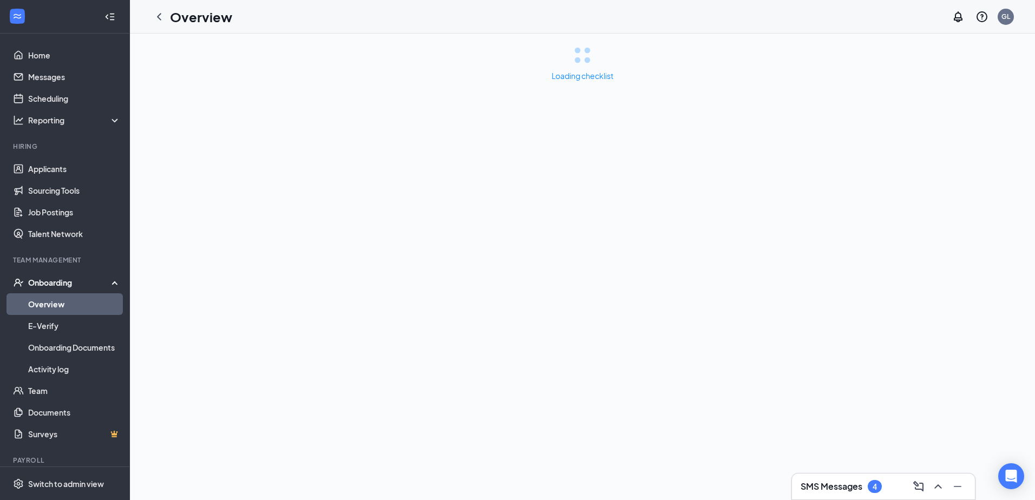
click at [830, 483] on h3 "SMS Messages" at bounding box center [831, 487] width 62 height 12
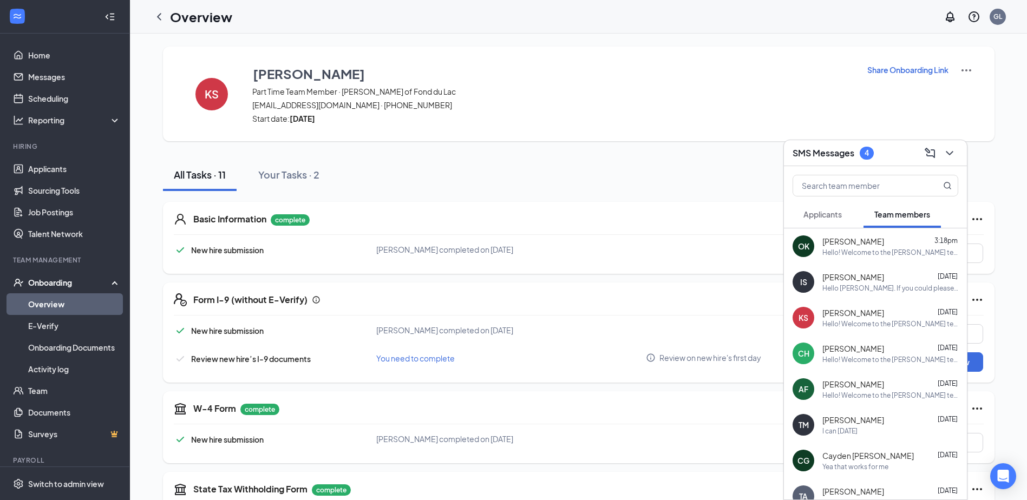
click at [900, 351] on div "[PERSON_NAME] [DATE]" at bounding box center [890, 348] width 136 height 11
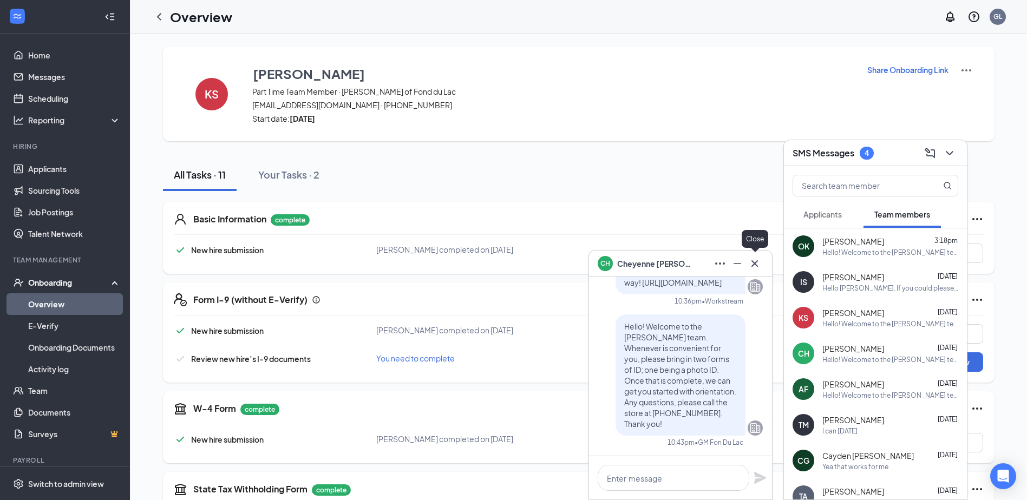
click at [757, 262] on icon "Cross" at bounding box center [754, 263] width 13 height 13
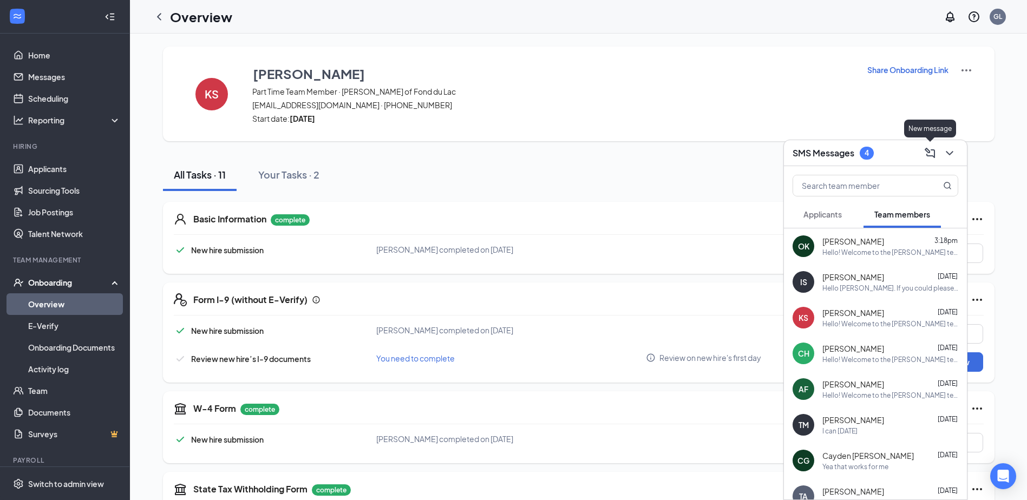
click at [951, 150] on icon "ChevronDown" at bounding box center [949, 153] width 13 height 13
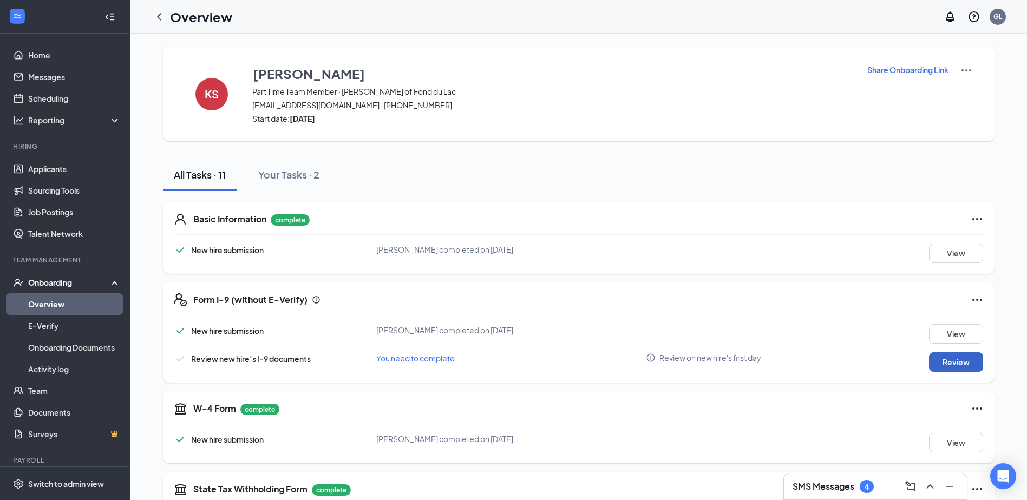
click at [971, 359] on button "Review" at bounding box center [956, 361] width 54 height 19
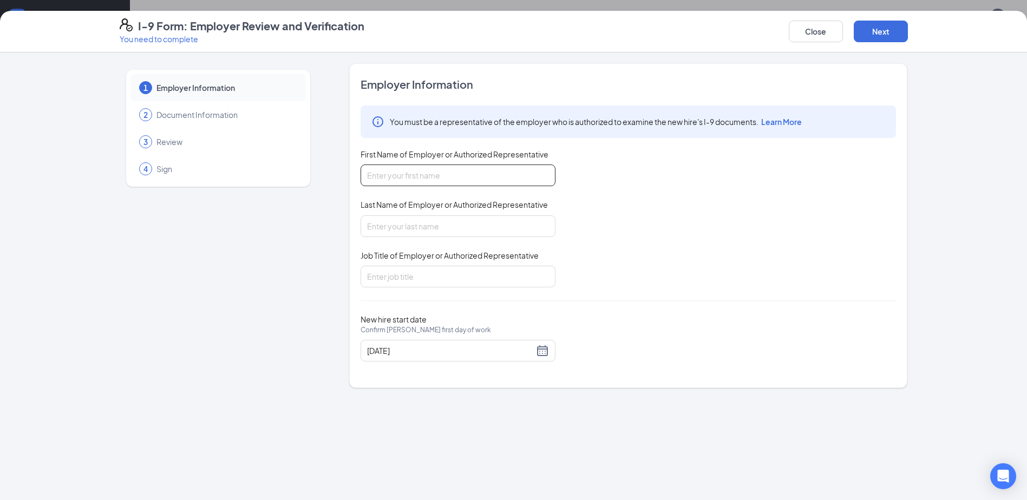
click at [378, 181] on input "First Name of Employer or Authorized Representative" at bounding box center [457, 176] width 195 height 22
type input "[PERSON_NAME]"
click at [398, 227] on input "Last Name of Employer or Authorized Representative" at bounding box center [457, 226] width 195 height 22
type input "Rust"
click at [392, 276] on input "Job Title of Employer or Authorized Representative" at bounding box center [457, 277] width 195 height 22
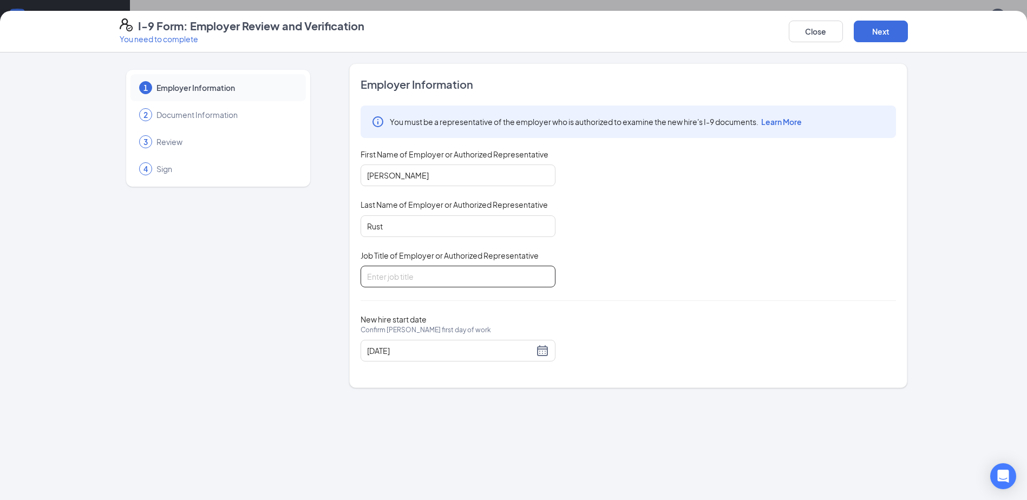
type input "General Manager"
click at [871, 37] on button "Next" at bounding box center [880, 32] width 54 height 22
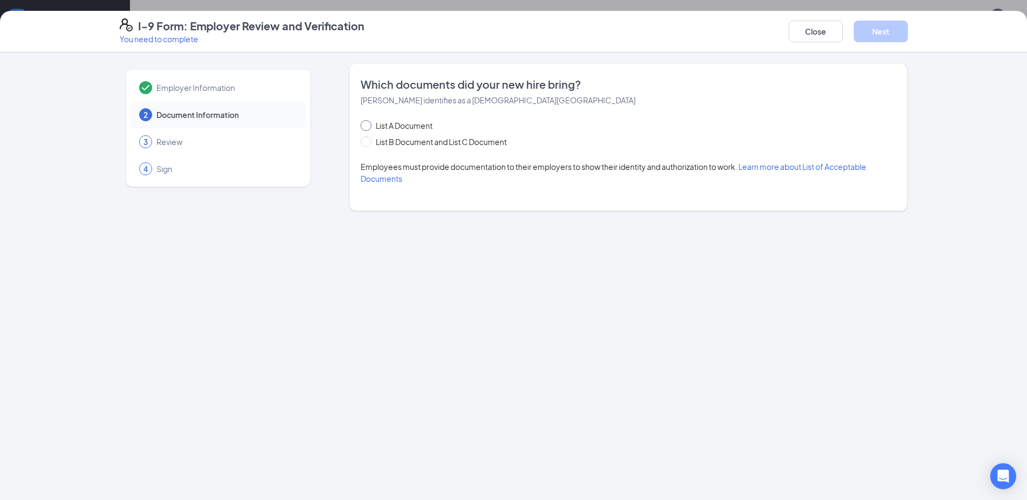
click at [415, 128] on span "List A Document" at bounding box center [403, 126] width 65 height 12
click at [368, 128] on input "List A Document" at bounding box center [364, 124] width 8 height 8
radio input "true"
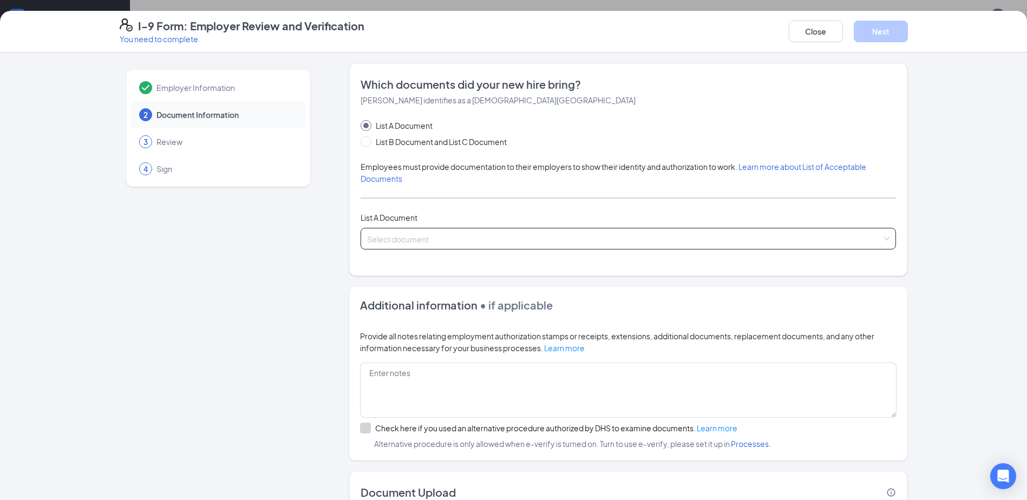
click at [397, 237] on input "search" at bounding box center [624, 236] width 515 height 16
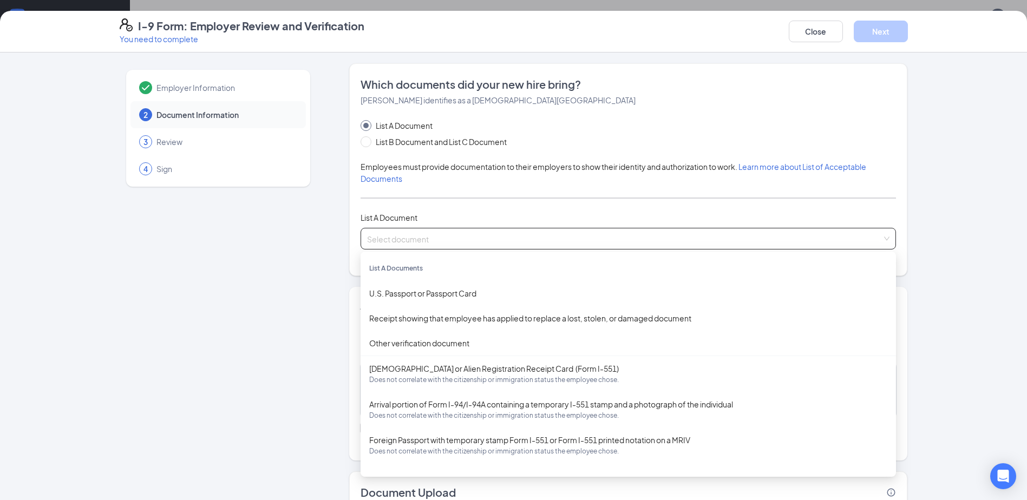
click at [395, 235] on input "search" at bounding box center [624, 236] width 515 height 16
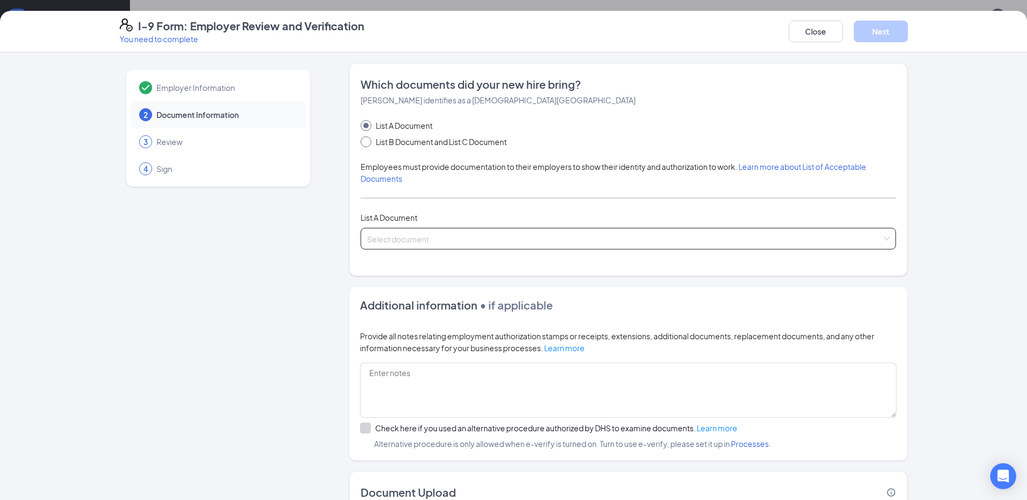
click at [391, 141] on span "List B Document and List C Document" at bounding box center [441, 142] width 140 height 12
click at [368, 141] on input "List B Document and List C Document" at bounding box center [364, 140] width 8 height 8
radio input "true"
radio input "false"
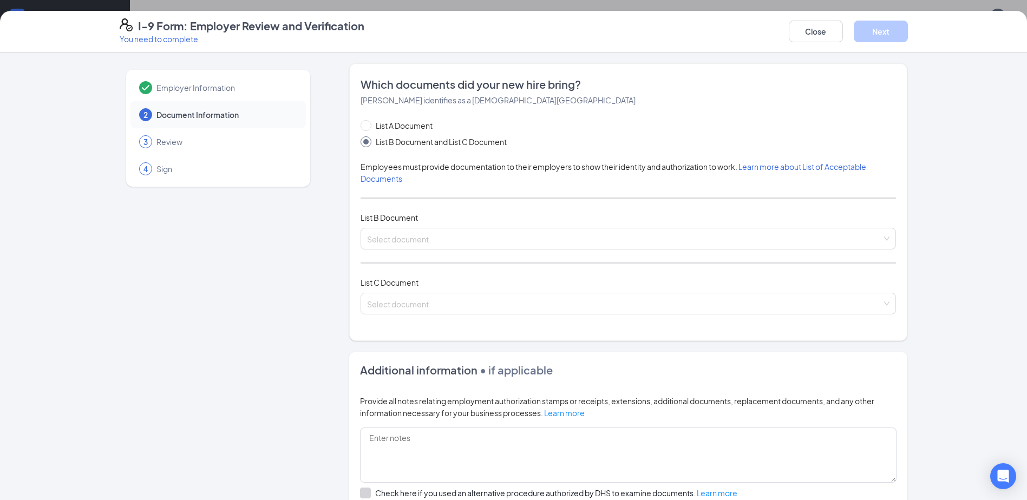
click at [415, 254] on div "List A Document List B Document and List C Document Employees must provide docu…" at bounding box center [627, 224] width 535 height 208
click at [411, 234] on input "search" at bounding box center [624, 236] width 515 height 16
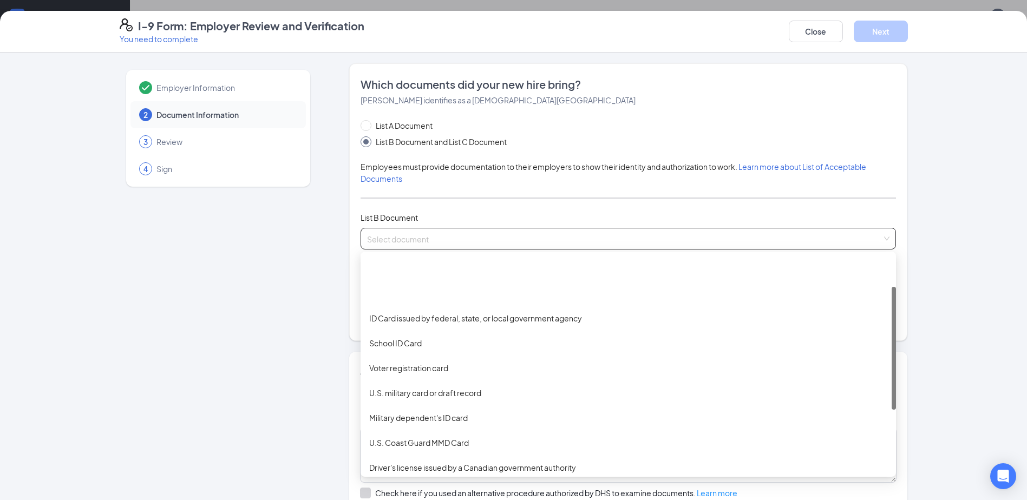
scroll to position [54, 0]
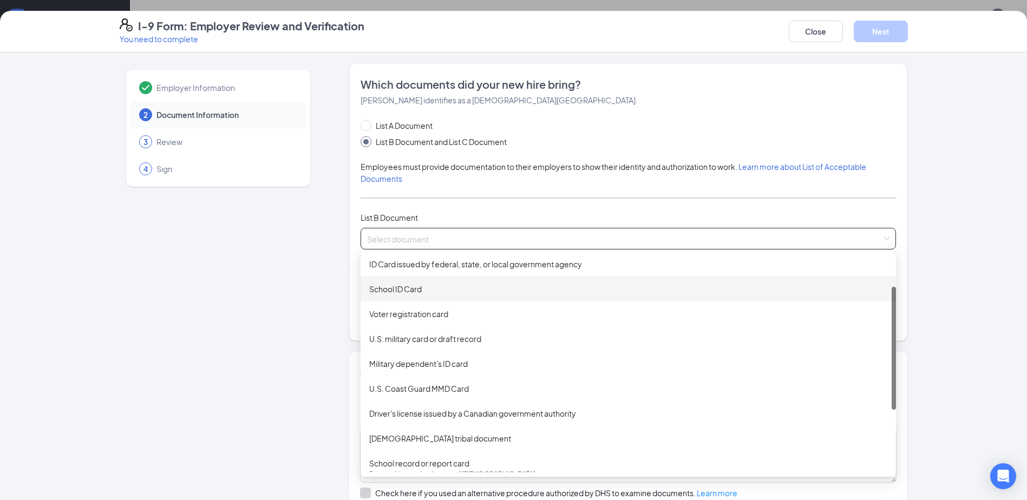
click at [395, 278] on div "School ID Card" at bounding box center [627, 289] width 535 height 25
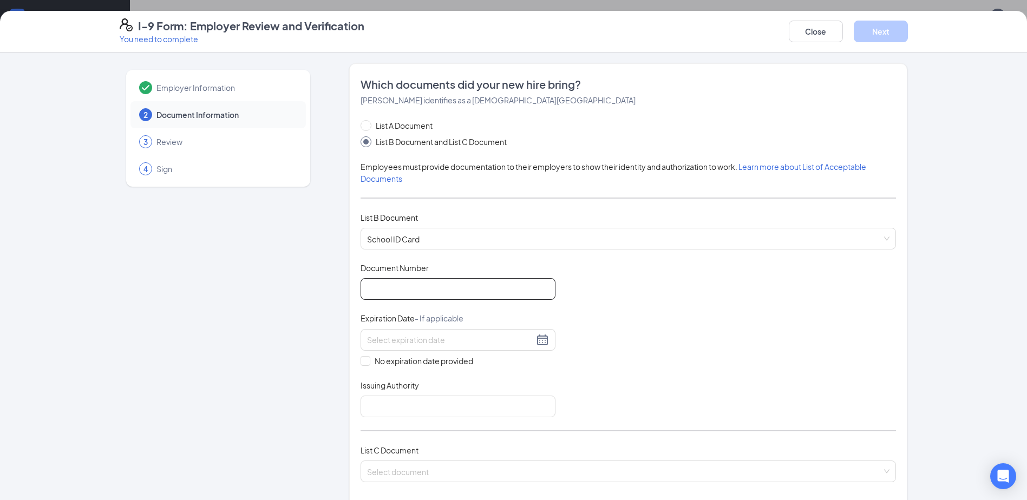
click at [399, 291] on input "Document Number" at bounding box center [457, 289] width 195 height 22
click at [463, 260] on div "List A Document List B Document and List C Document Employees must provide docu…" at bounding box center [627, 308] width 535 height 376
click at [465, 298] on input "Document Number" at bounding box center [457, 289] width 195 height 22
type input "[DATE]-[DATE]"
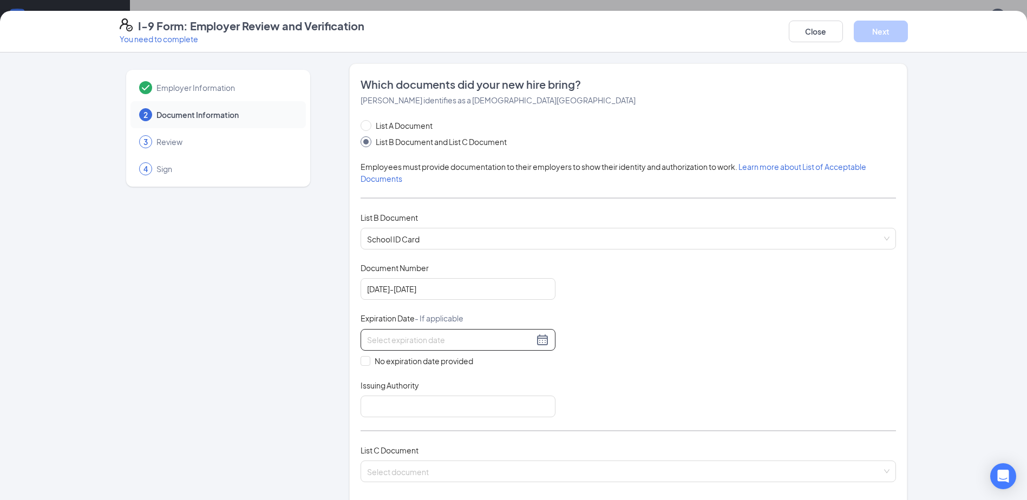
click at [437, 334] on input at bounding box center [450, 340] width 167 height 12
click at [616, 363] on div "Document Title School ID Card Document Number [DATE]-[DATE] Expiration Date - I…" at bounding box center [627, 339] width 535 height 155
click at [363, 362] on input "No expiration date provided" at bounding box center [364, 360] width 8 height 8
checkbox input "true"
click at [401, 410] on input "Issuing Authority" at bounding box center [457, 409] width 195 height 22
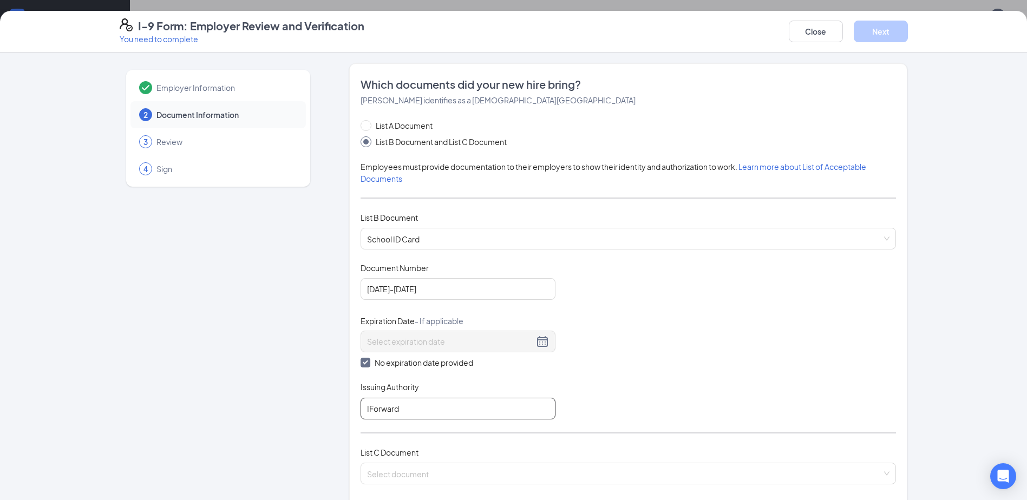
type input "IForward"
click at [402, 485] on div "List C Document Select document" at bounding box center [627, 472] width 535 height 51
click at [401, 477] on input "search" at bounding box center [624, 471] width 515 height 16
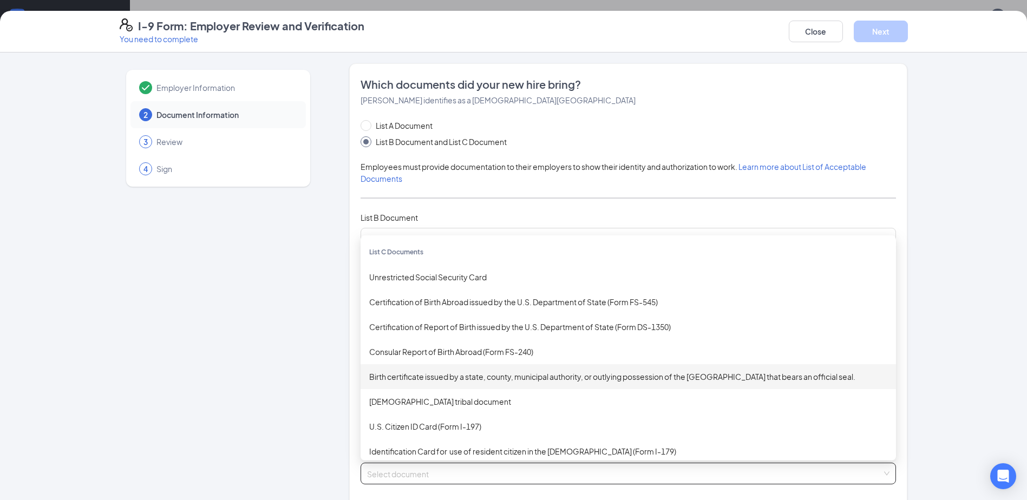
click at [478, 372] on div "Birth certificate issued by a state, county, municipal authority, or outlying p…" at bounding box center [628, 377] width 518 height 12
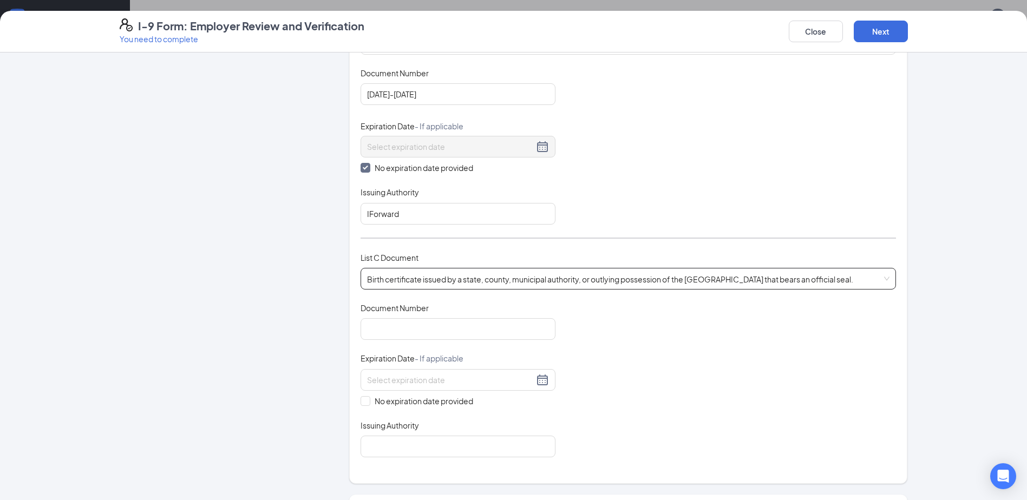
scroll to position [216, 0]
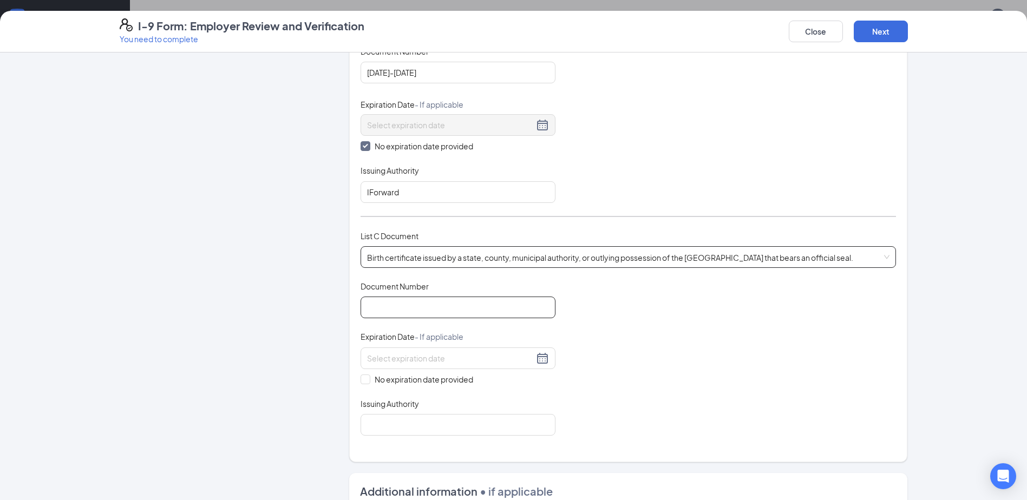
click at [438, 310] on input "Document Number" at bounding box center [457, 308] width 195 height 22
type input "2009031591"
click at [370, 376] on span "No expiration date provided" at bounding box center [423, 379] width 107 height 12
click at [367, 376] on input "No expiration date provided" at bounding box center [364, 379] width 8 height 8
checkbox input "true"
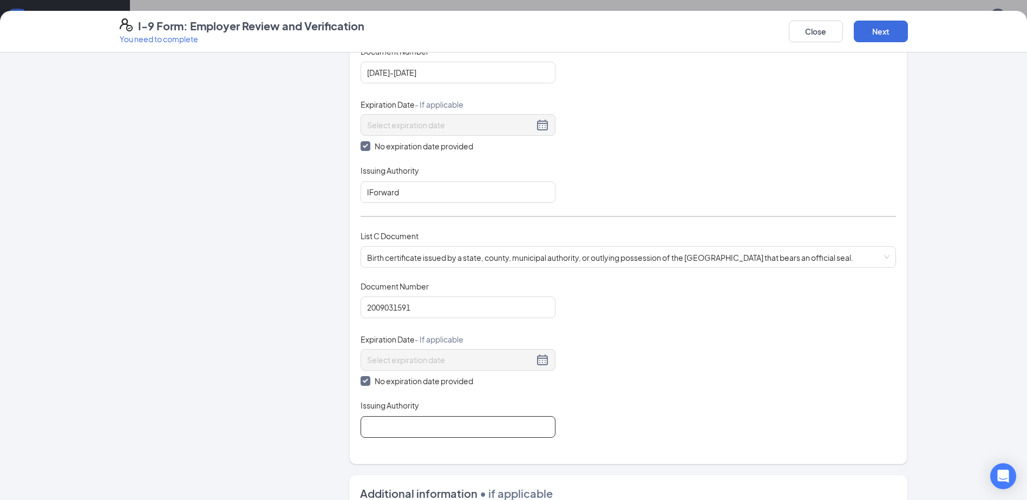
click at [379, 429] on input "Issuing Authority" at bounding box center [457, 427] width 195 height 22
type input "[US_STATE] of Public Vital Records"
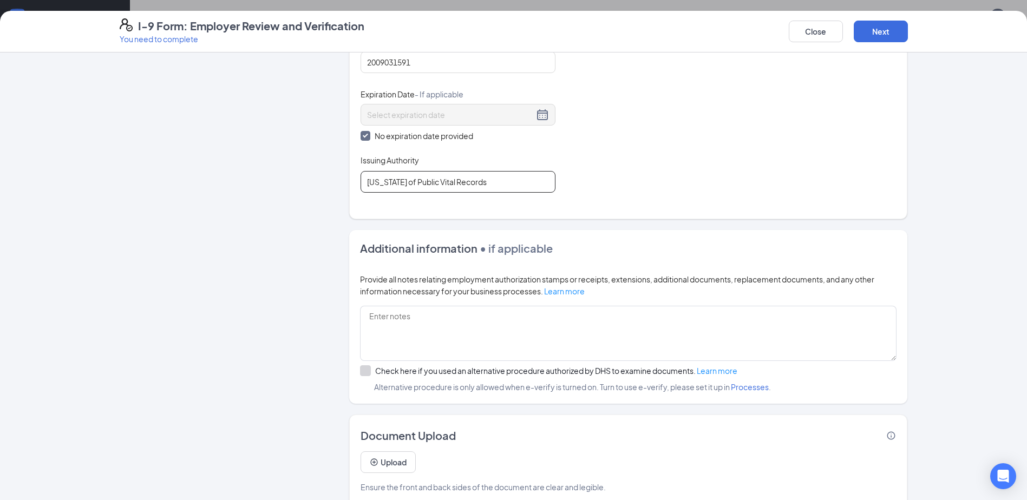
scroll to position [479, 0]
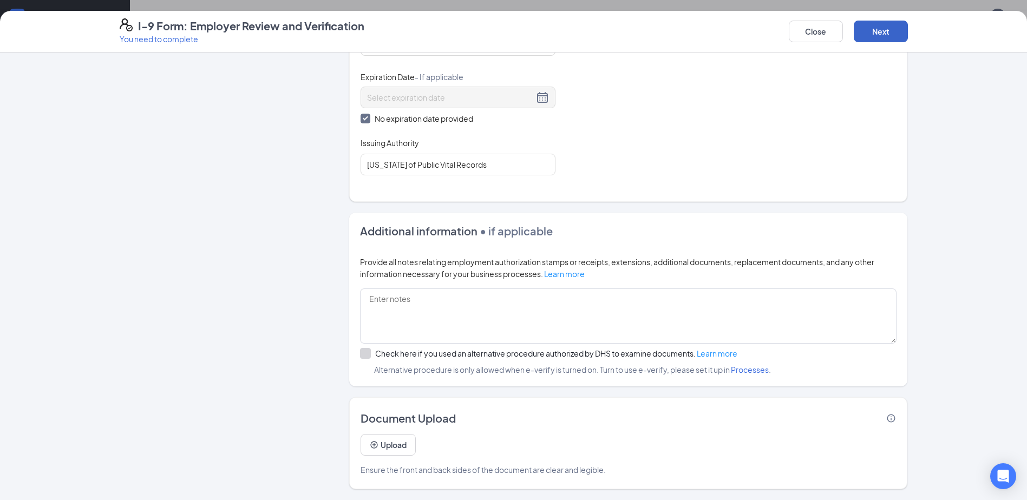
click at [885, 29] on button "Next" at bounding box center [880, 32] width 54 height 22
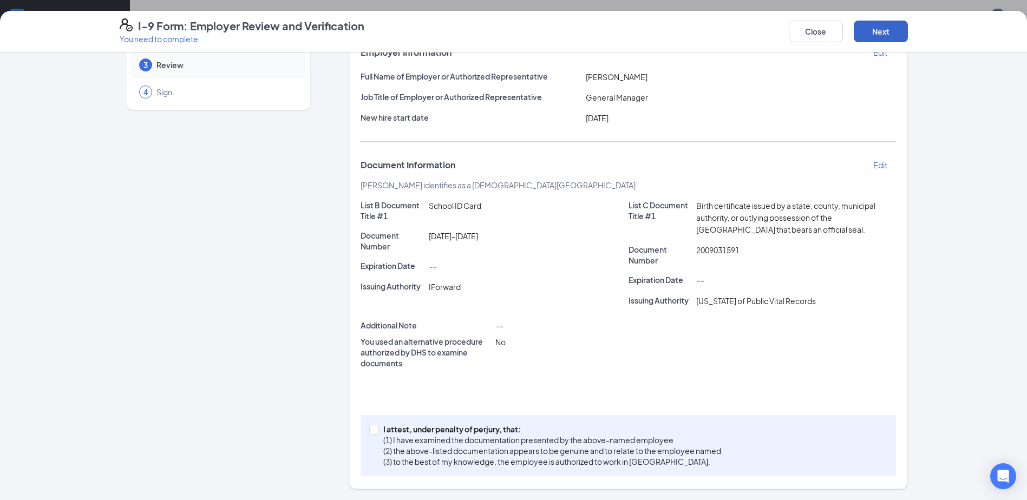
scroll to position [108, 0]
click at [371, 427] on input "I attest, under penalty of [PERSON_NAME], that: (1) I have examined the documen…" at bounding box center [373, 429] width 8 height 8
checkbox input "true"
click at [871, 24] on button "Next" at bounding box center [880, 32] width 54 height 22
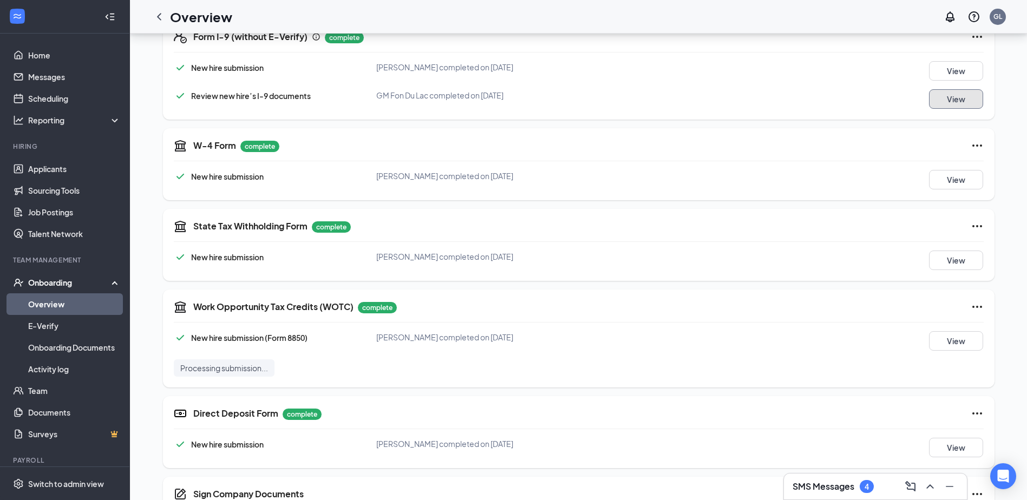
scroll to position [409, 0]
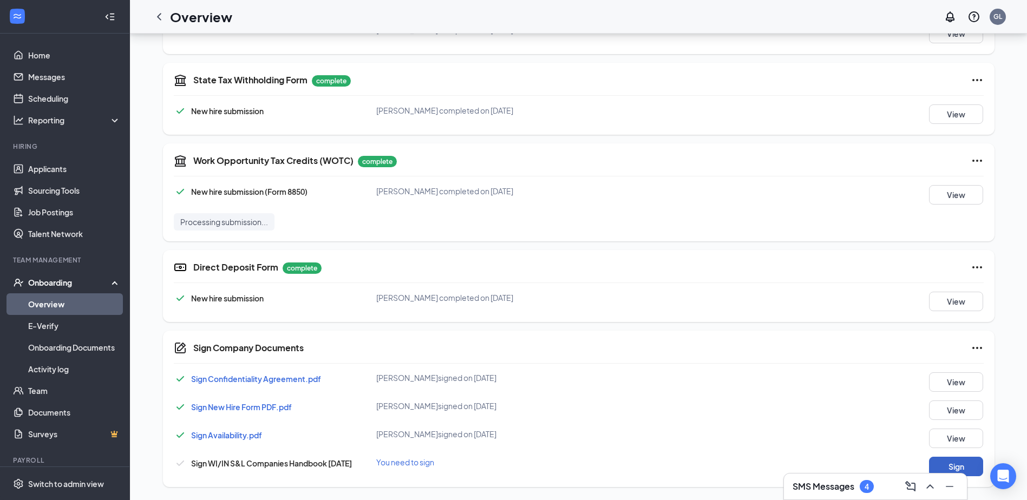
click at [967, 464] on button "Sign" at bounding box center [956, 466] width 54 height 19
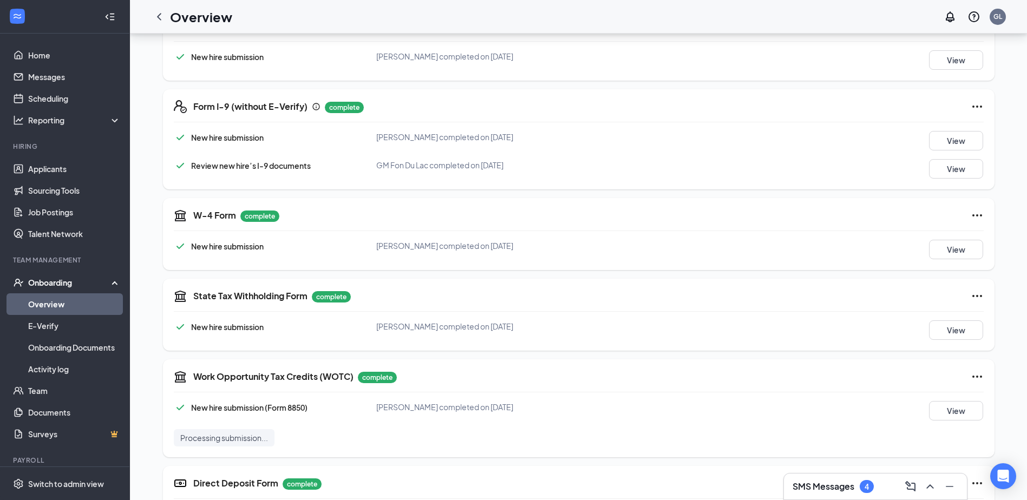
scroll to position [35, 0]
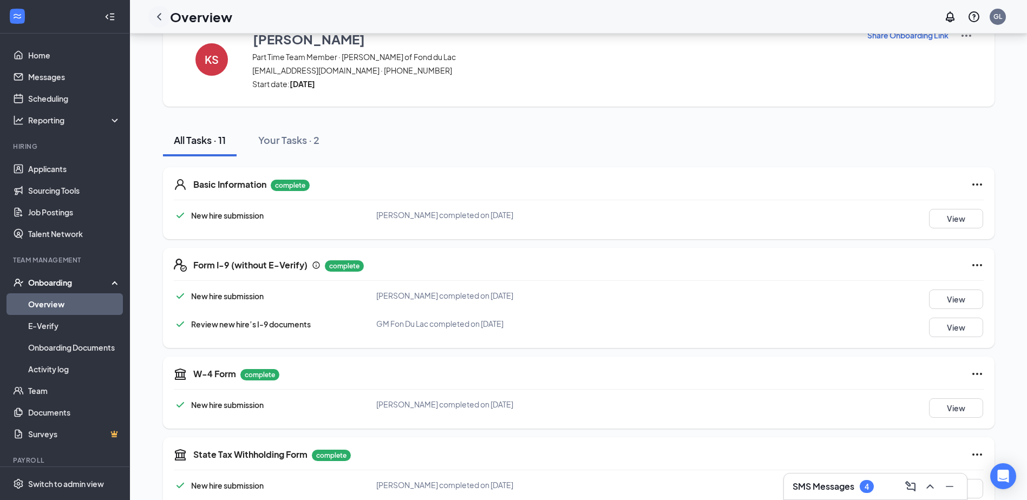
click at [151, 12] on div at bounding box center [159, 17] width 22 height 22
click at [156, 17] on icon "ChevronLeft" at bounding box center [159, 16] width 13 height 13
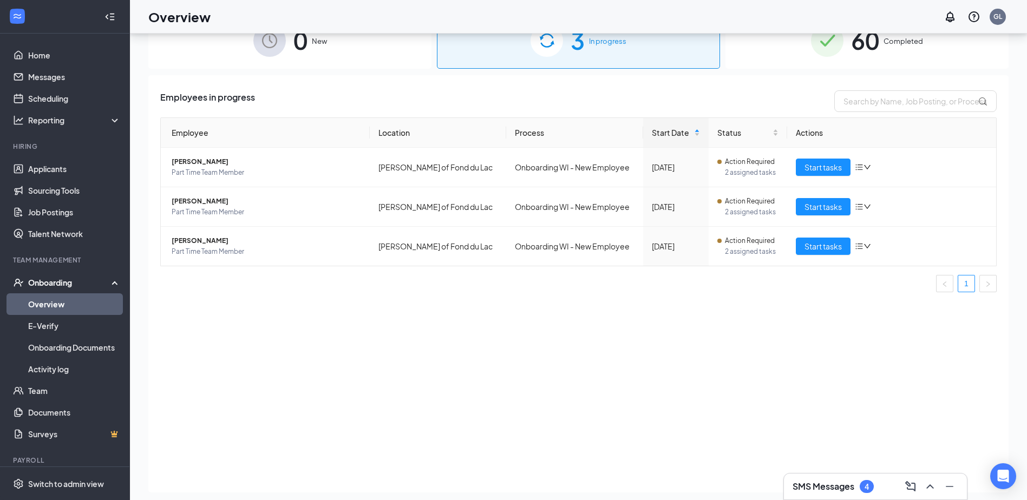
click at [815, 44] on img at bounding box center [827, 40] width 32 height 32
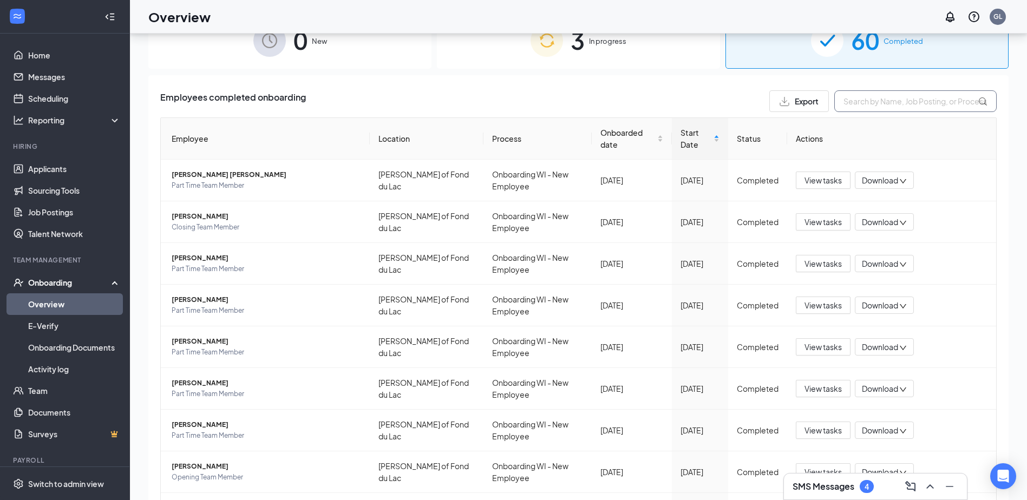
click at [888, 111] on input "text" at bounding box center [915, 101] width 162 height 22
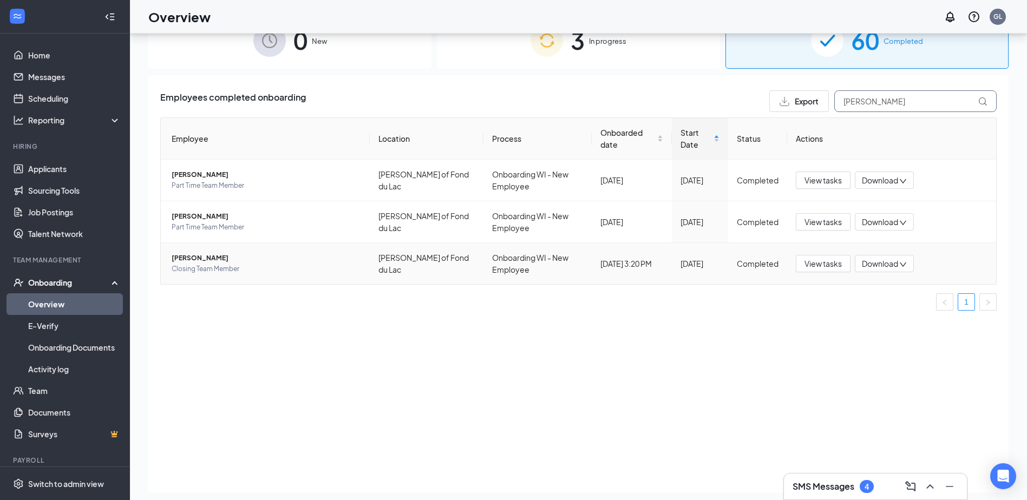
type input "[PERSON_NAME]"
click at [183, 260] on span "[PERSON_NAME]" at bounding box center [266, 258] width 189 height 11
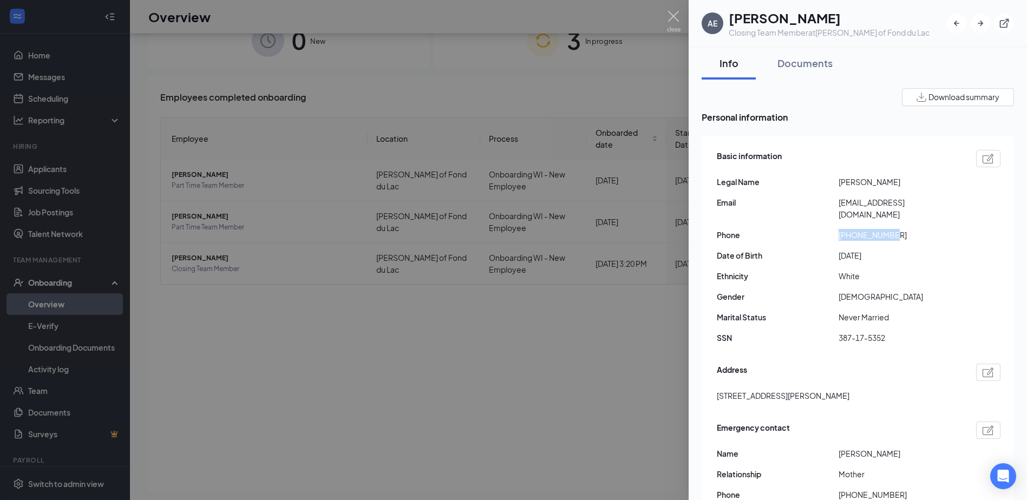
drag, startPoint x: 836, startPoint y: 225, endPoint x: 913, endPoint y: 231, distance: 77.1
click at [913, 231] on div "Basic information Legal Name [PERSON_NAME] Email [EMAIL_ADDRESS][DOMAIN_NAME] P…" at bounding box center [859, 249] width 284 height 205
click at [672, 19] on img at bounding box center [674, 21] width 14 height 21
